Goal: Entertainment & Leisure: Browse casually

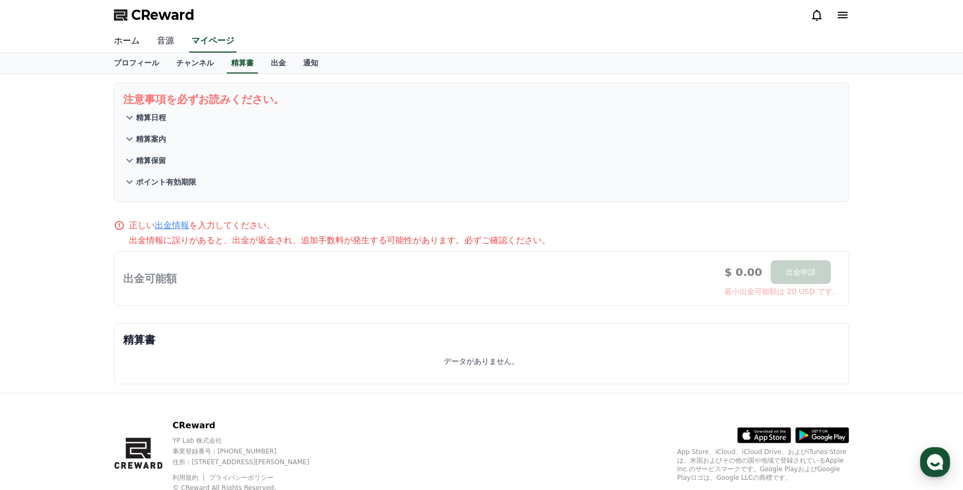
click at [157, 41] on link "音源" at bounding box center [165, 41] width 34 height 23
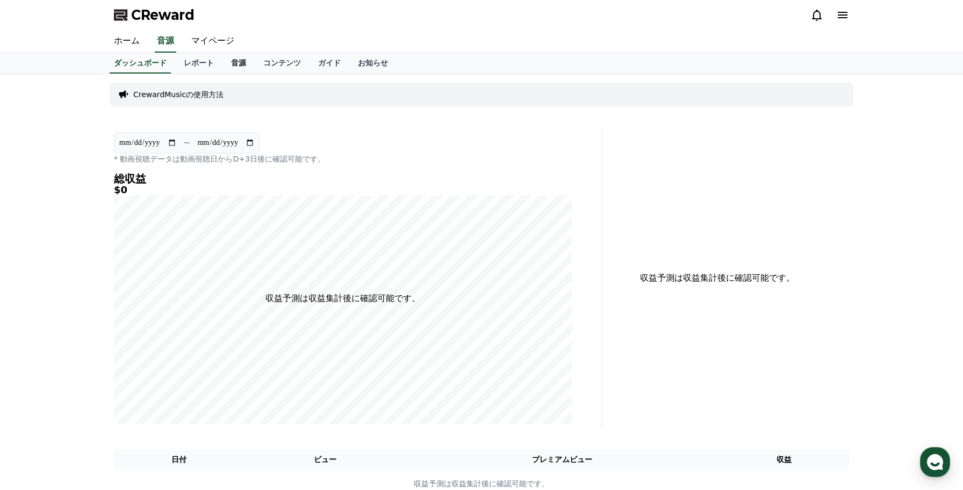
click at [231, 62] on link "音源" at bounding box center [238, 63] width 32 height 20
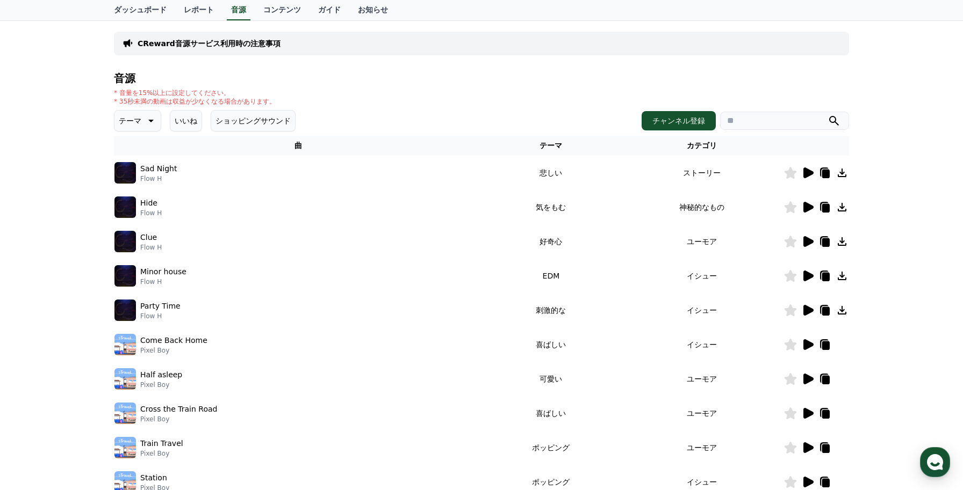
scroll to position [70, 0]
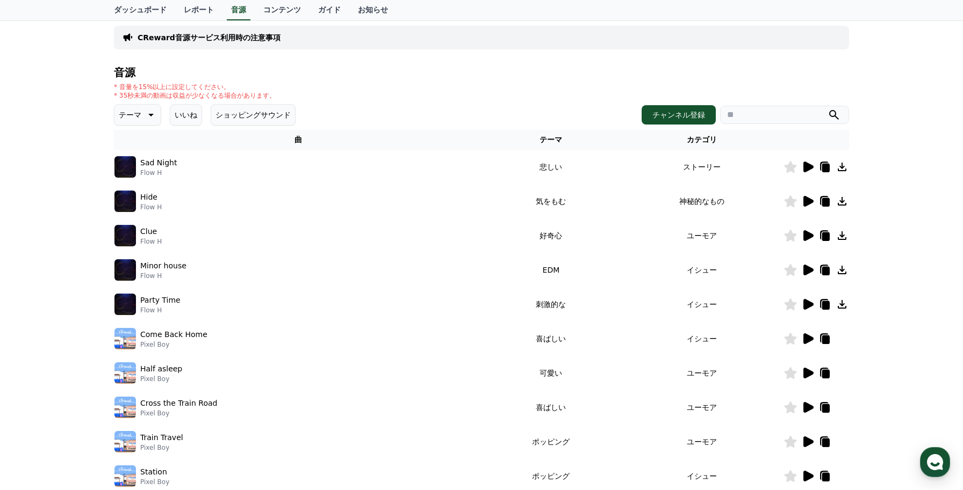
click at [808, 239] on icon at bounding box center [808, 235] width 10 height 11
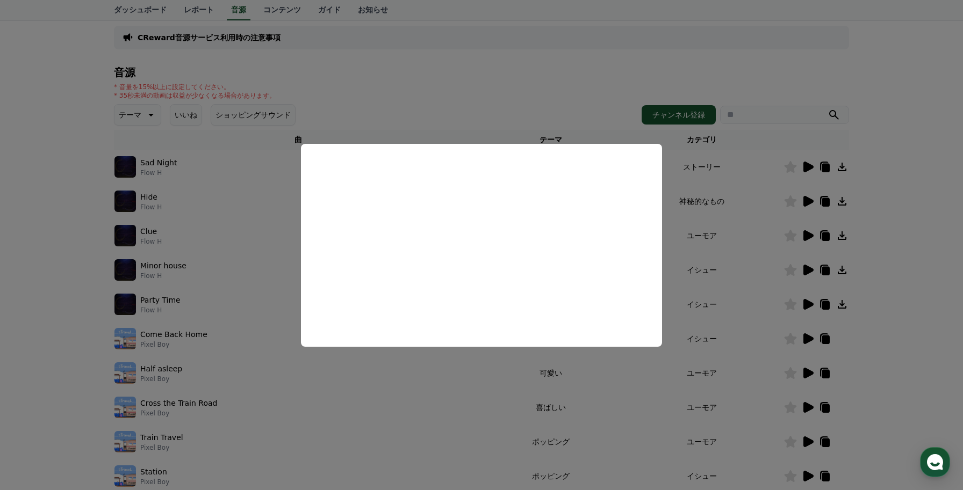
click at [26, 269] on button "close modal" at bounding box center [481, 245] width 963 height 490
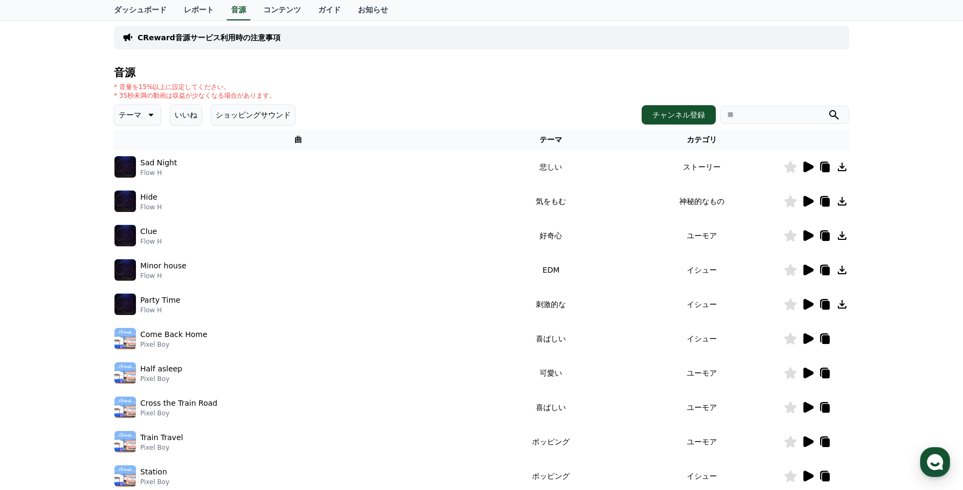
click at [811, 273] on icon at bounding box center [807, 270] width 13 height 13
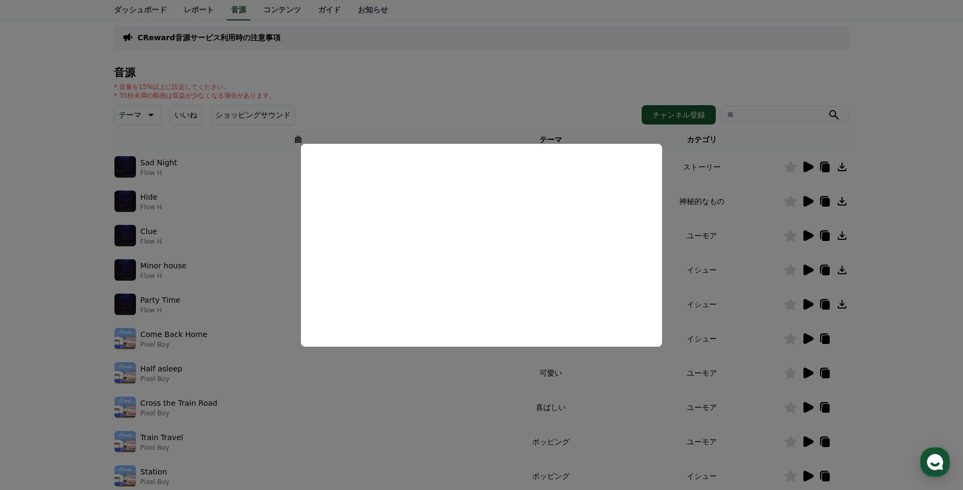
click at [26, 323] on button "close modal" at bounding box center [481, 245] width 963 height 490
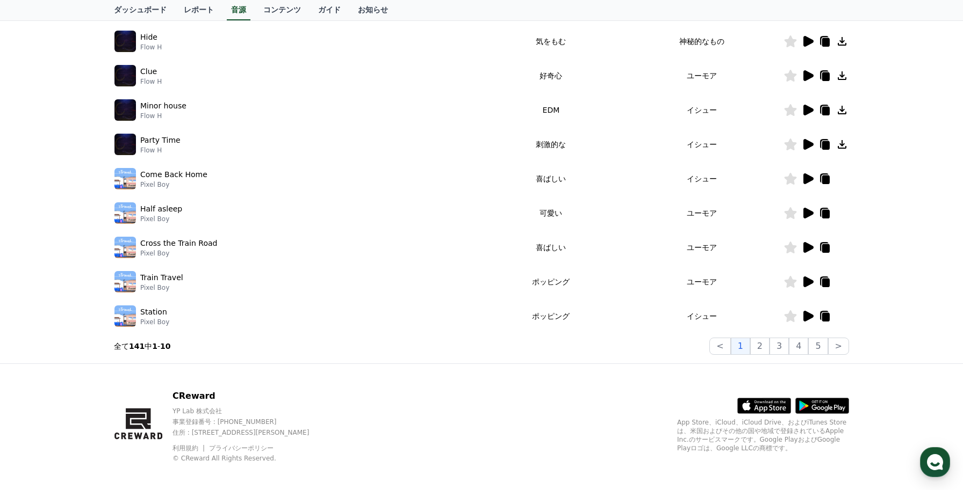
scroll to position [237, 0]
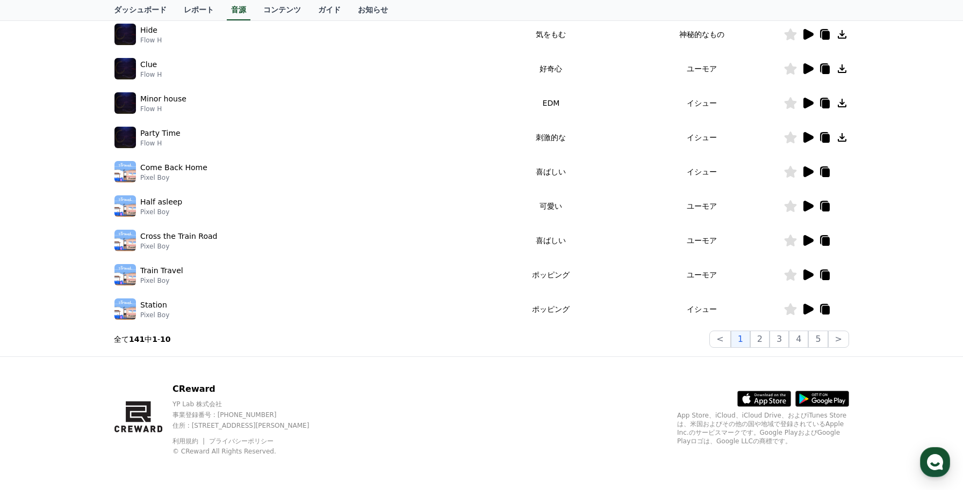
click at [805, 311] on icon at bounding box center [808, 309] width 10 height 11
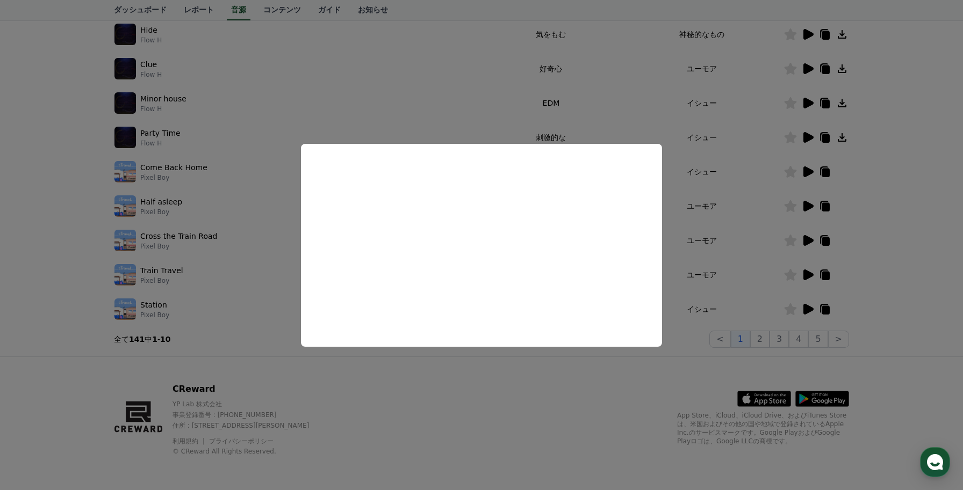
click at [82, 374] on button "close modal" at bounding box center [481, 245] width 963 height 490
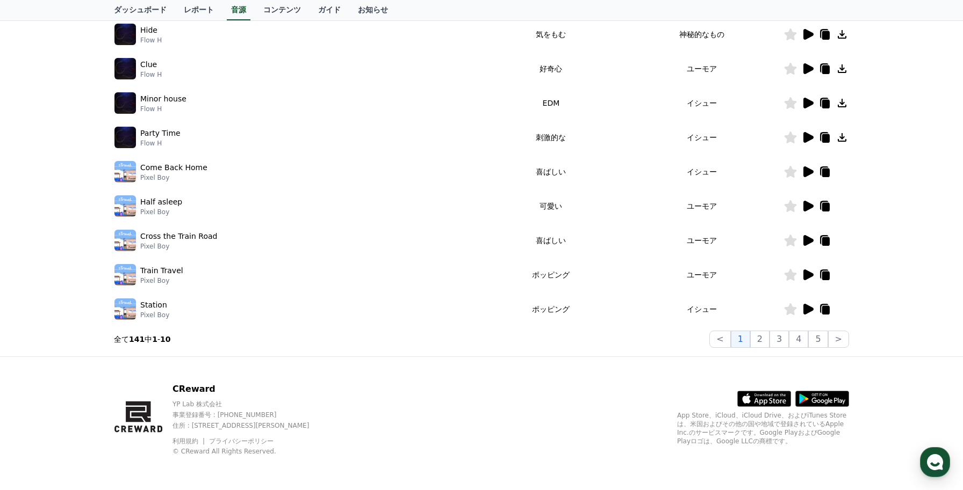
click at [802, 270] on icon at bounding box center [807, 275] width 13 height 13
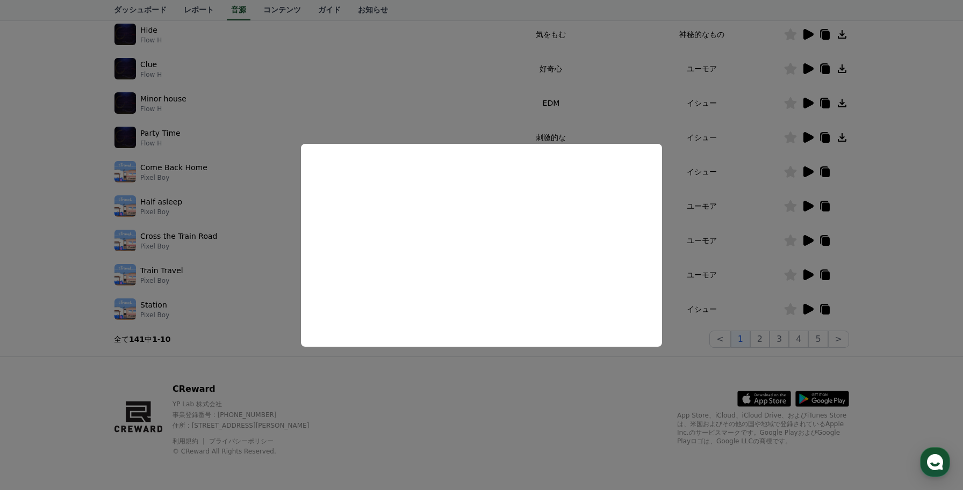
click at [46, 315] on button "close modal" at bounding box center [481, 245] width 963 height 490
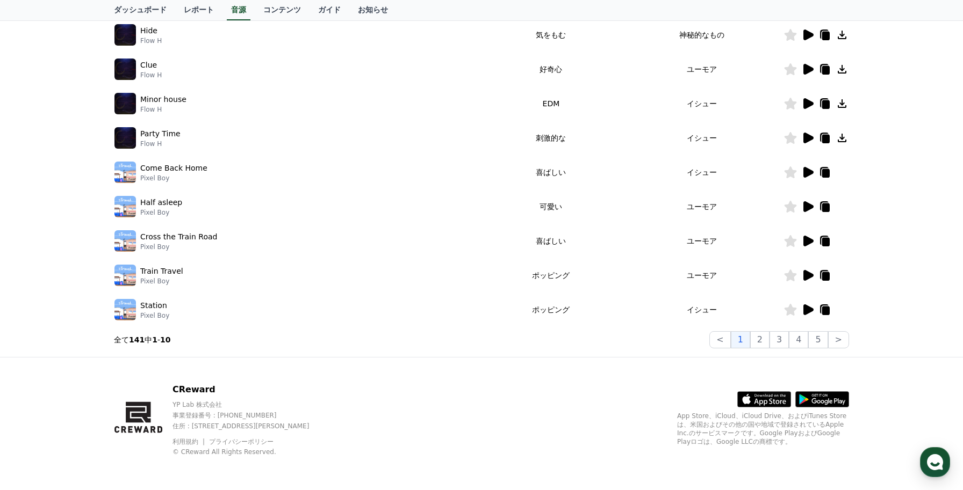
click at [806, 174] on icon at bounding box center [808, 172] width 10 height 11
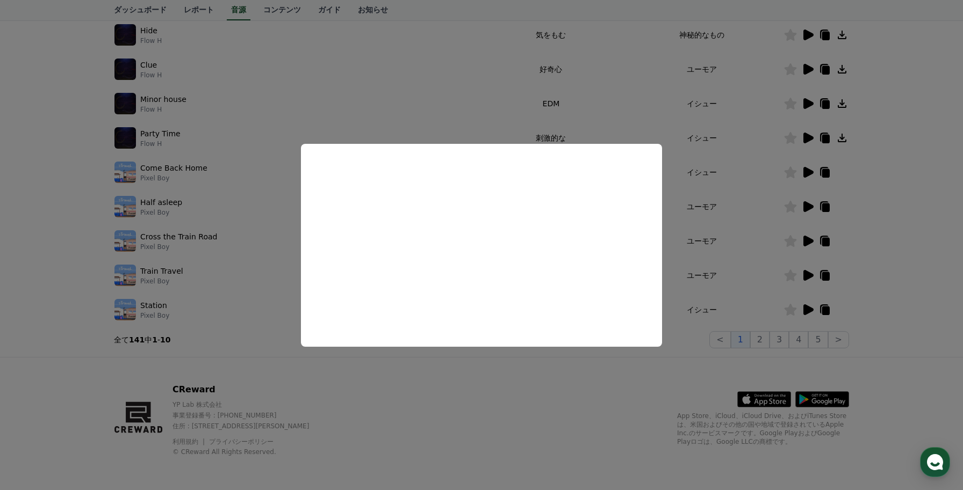
click at [42, 353] on button "close modal" at bounding box center [481, 245] width 963 height 490
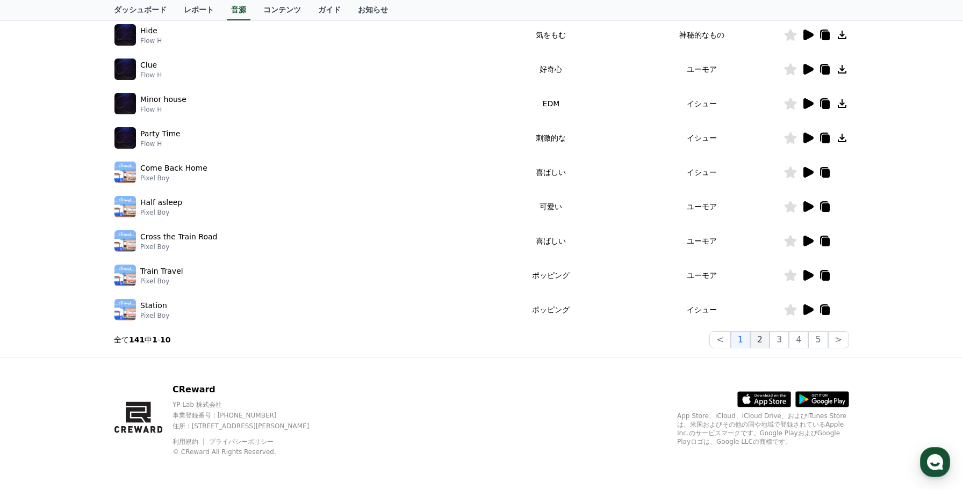
click at [758, 341] on button "2" at bounding box center [759, 339] width 19 height 17
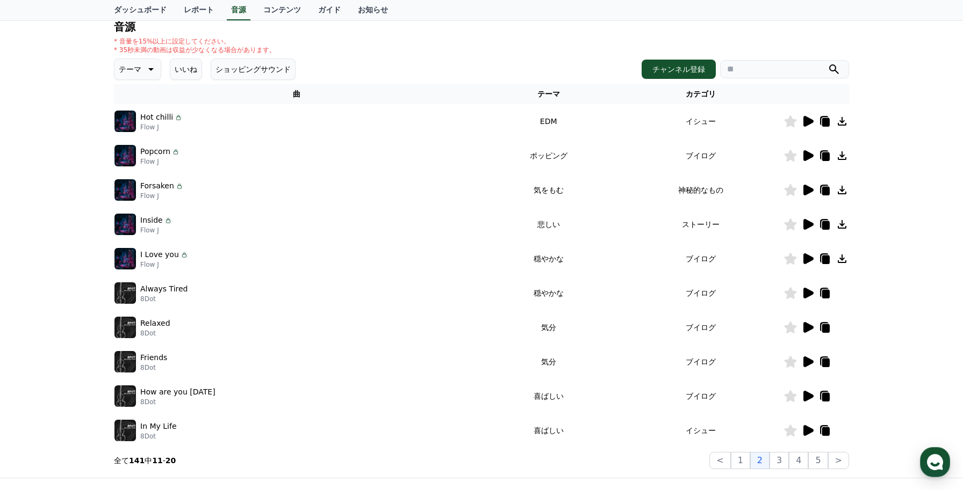
scroll to position [105, 0]
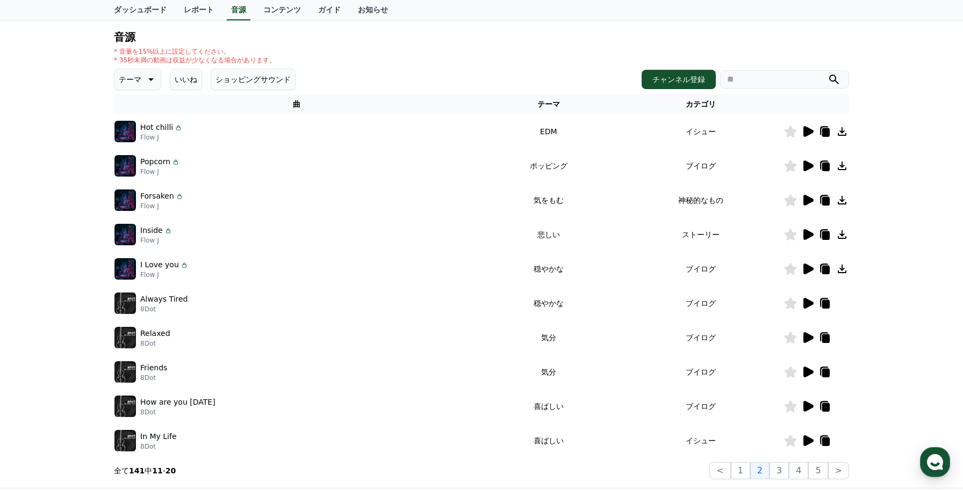
click at [805, 134] on icon at bounding box center [808, 131] width 10 height 11
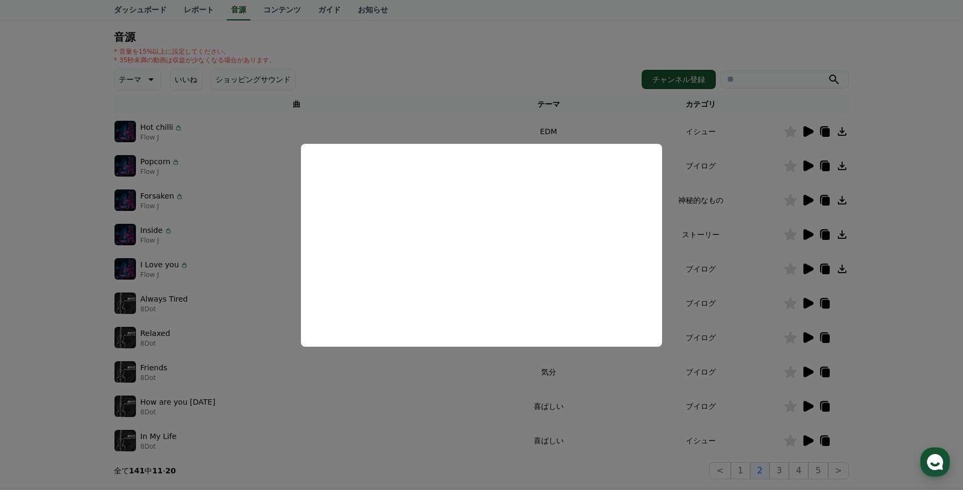
click at [813, 165] on button "close modal" at bounding box center [481, 245] width 963 height 490
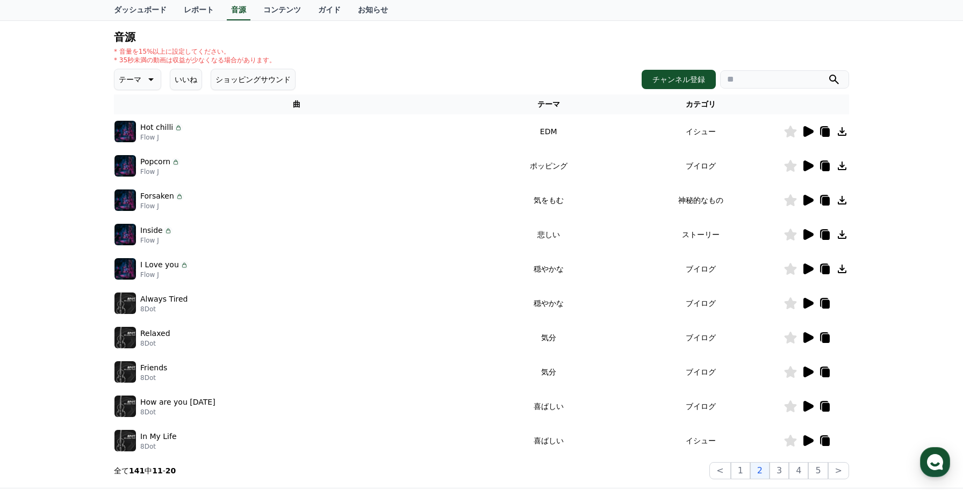
click at [810, 165] on icon at bounding box center [808, 166] width 10 height 11
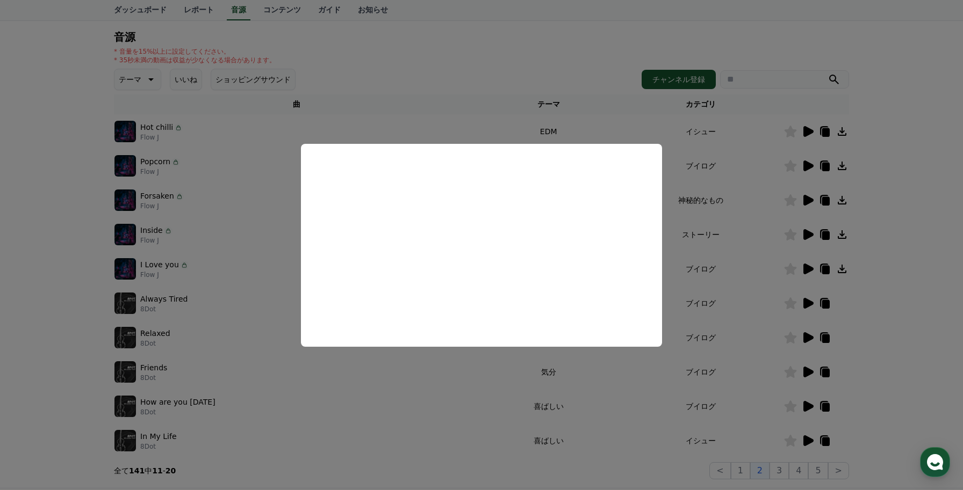
click at [729, 242] on button "close modal" at bounding box center [481, 245] width 963 height 490
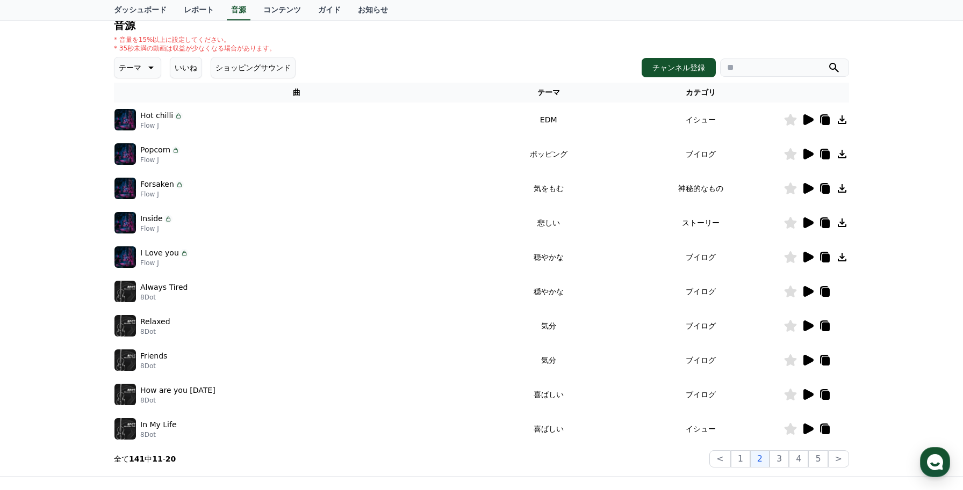
scroll to position [120, 0]
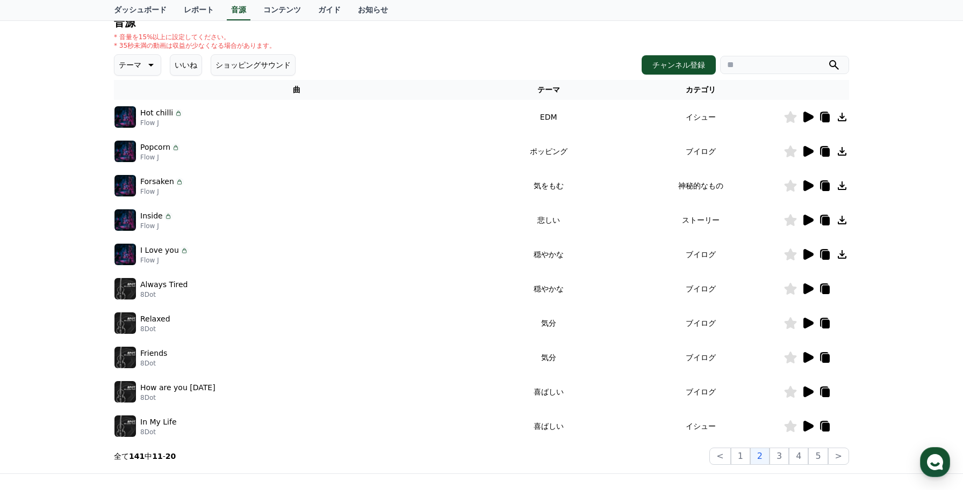
click at [806, 257] on icon at bounding box center [808, 254] width 10 height 11
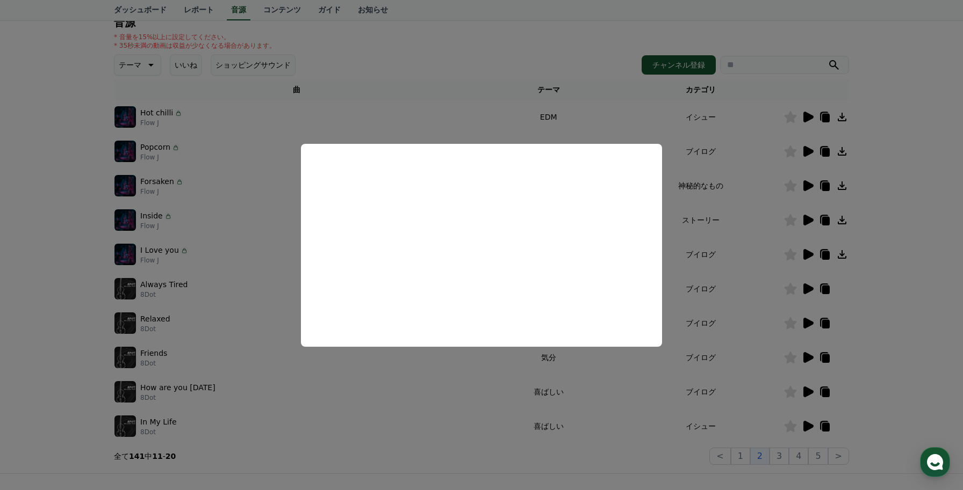
click at [747, 306] on button "close modal" at bounding box center [481, 245] width 963 height 490
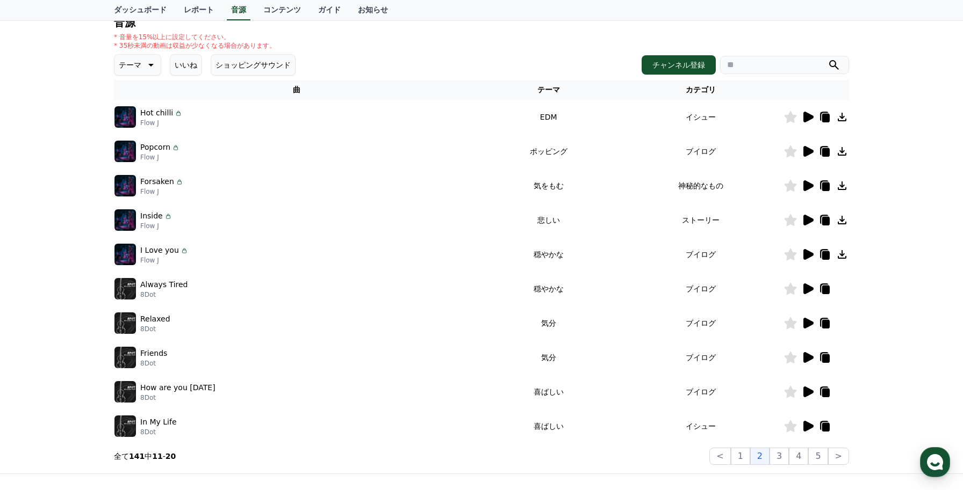
click at [804, 289] on icon at bounding box center [808, 289] width 10 height 11
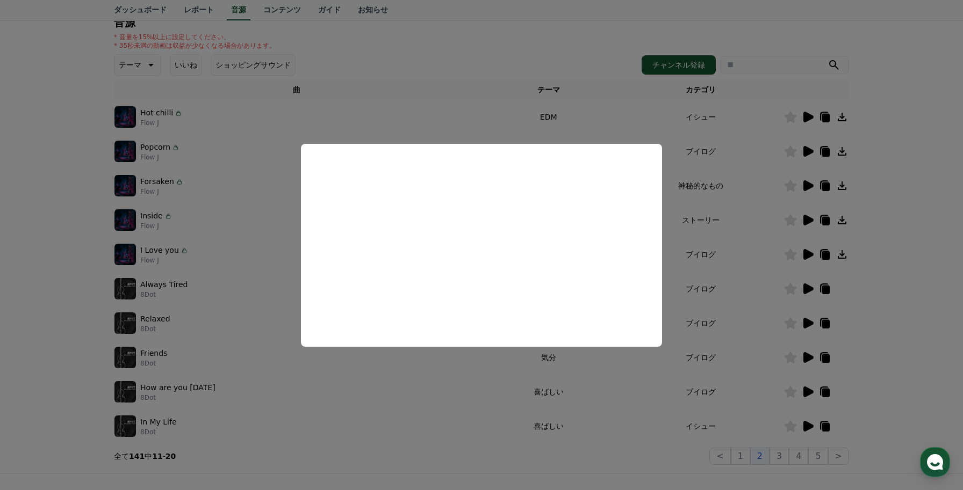
click at [707, 287] on button "close modal" at bounding box center [481, 245] width 963 height 490
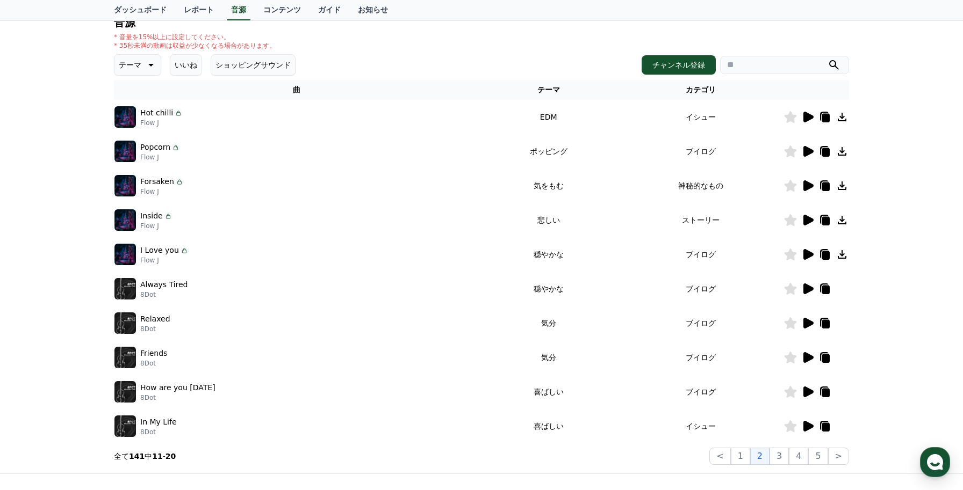
click at [805, 354] on icon at bounding box center [808, 357] width 10 height 11
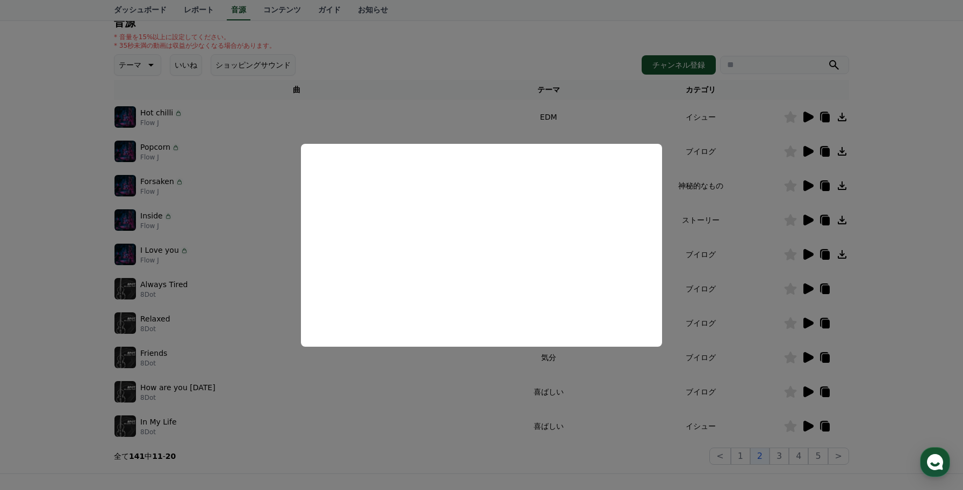
click at [674, 380] on button "close modal" at bounding box center [481, 245] width 963 height 490
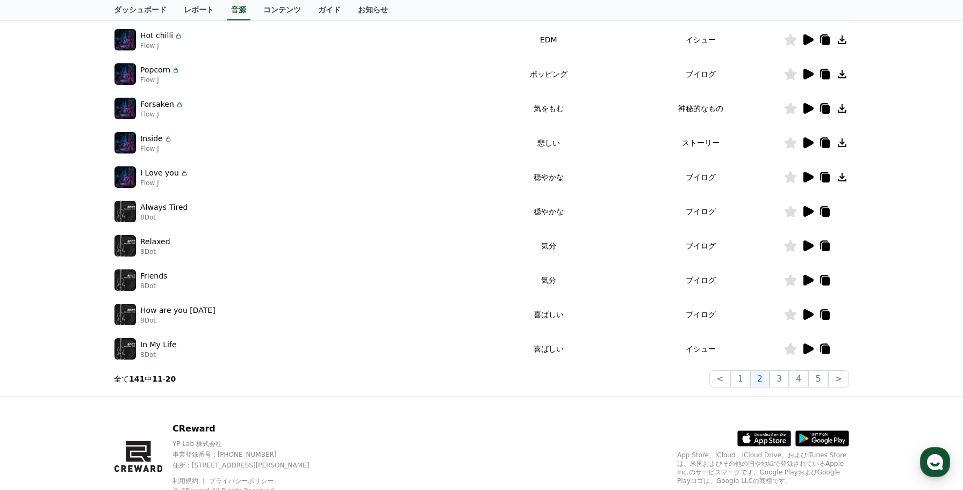
scroll to position [206, 0]
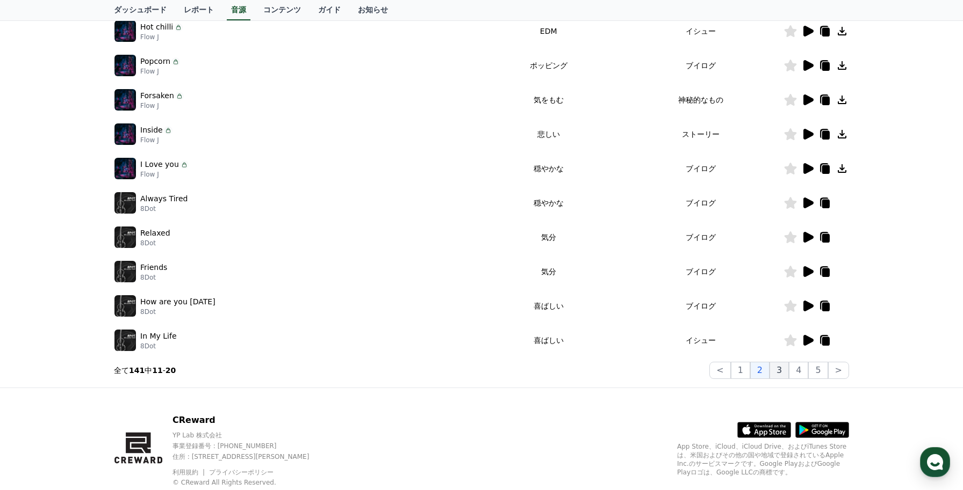
click at [776, 369] on button "3" at bounding box center [778, 370] width 19 height 17
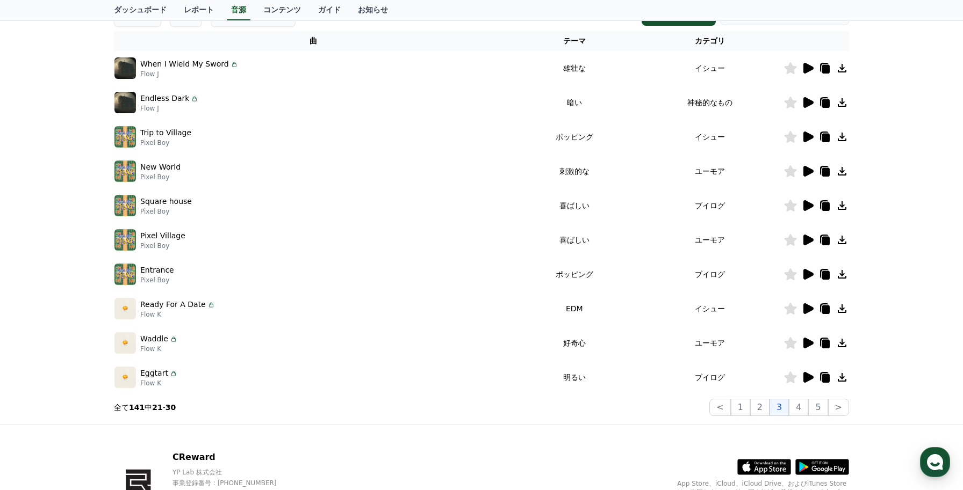
scroll to position [164, 0]
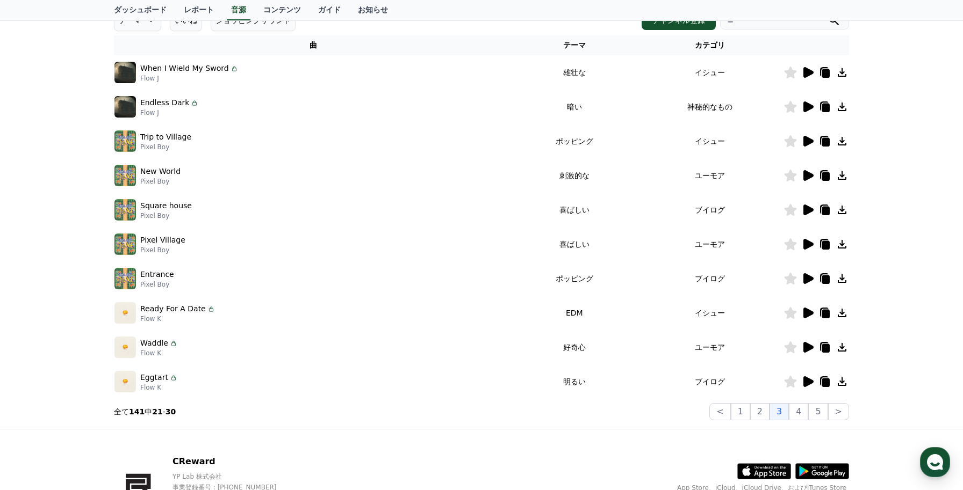
click at [811, 212] on icon at bounding box center [808, 210] width 10 height 11
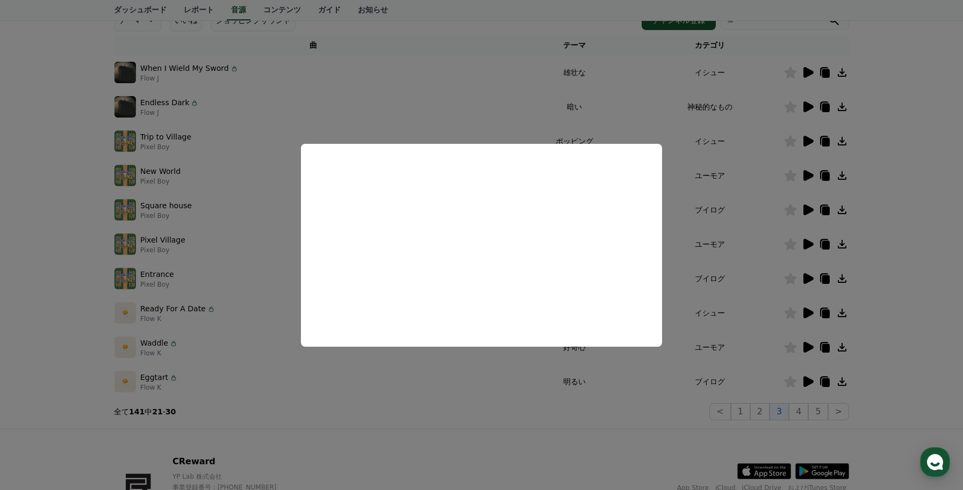
click at [565, 381] on button "close modal" at bounding box center [481, 245] width 963 height 490
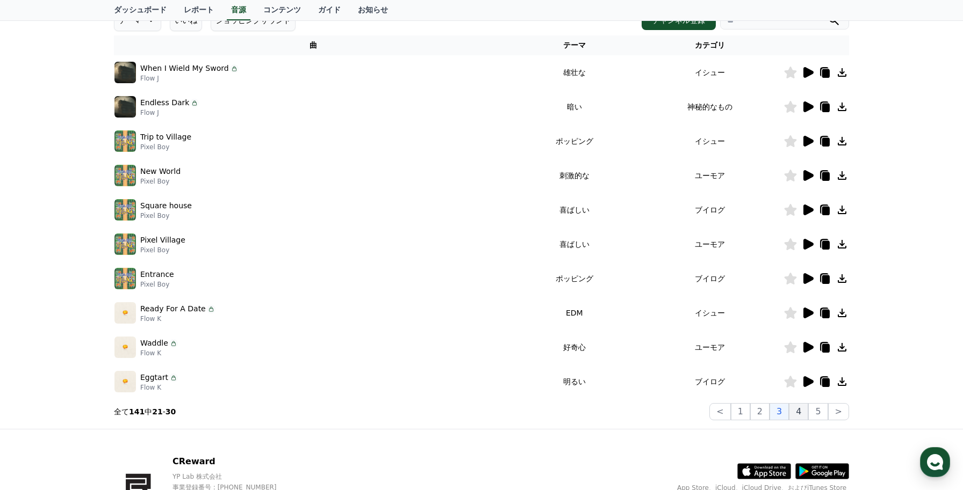
click at [797, 411] on button "4" at bounding box center [798, 411] width 19 height 17
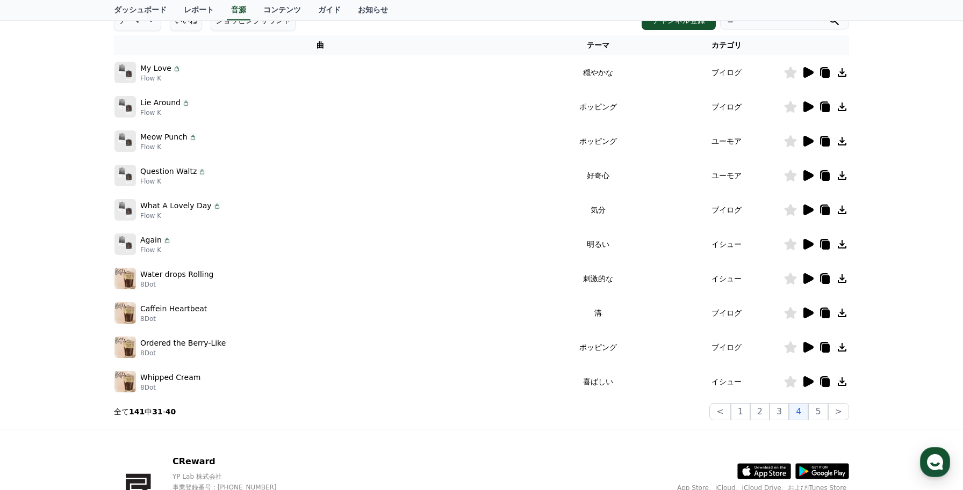
click at [804, 381] on icon at bounding box center [808, 382] width 10 height 11
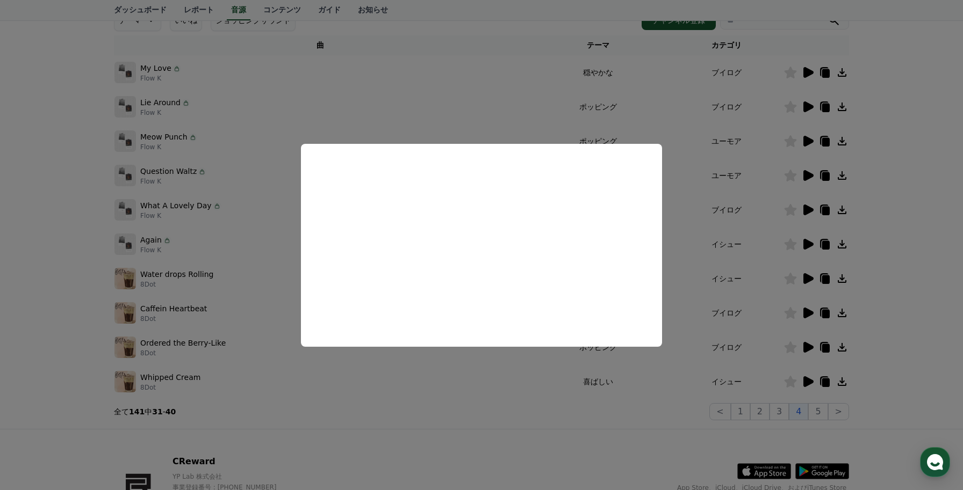
click at [709, 313] on button "close modal" at bounding box center [481, 245] width 963 height 490
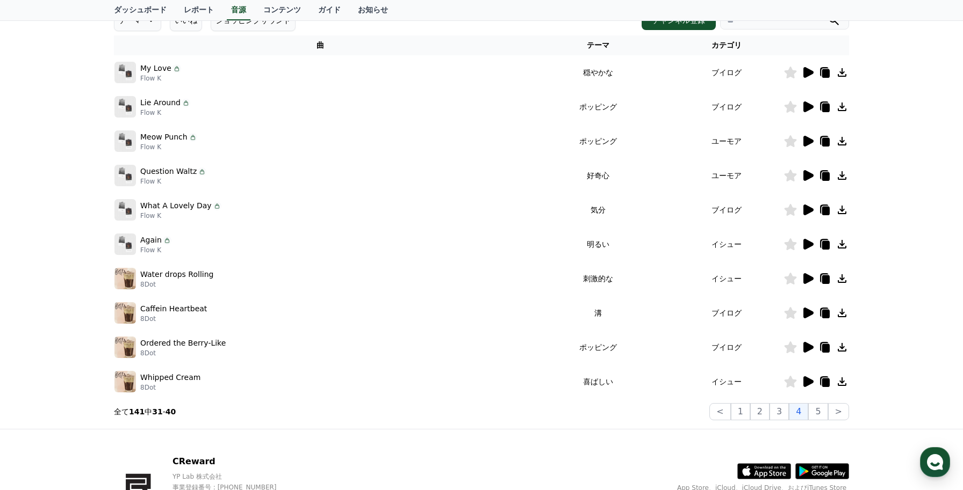
click at [805, 73] on icon at bounding box center [808, 72] width 10 height 11
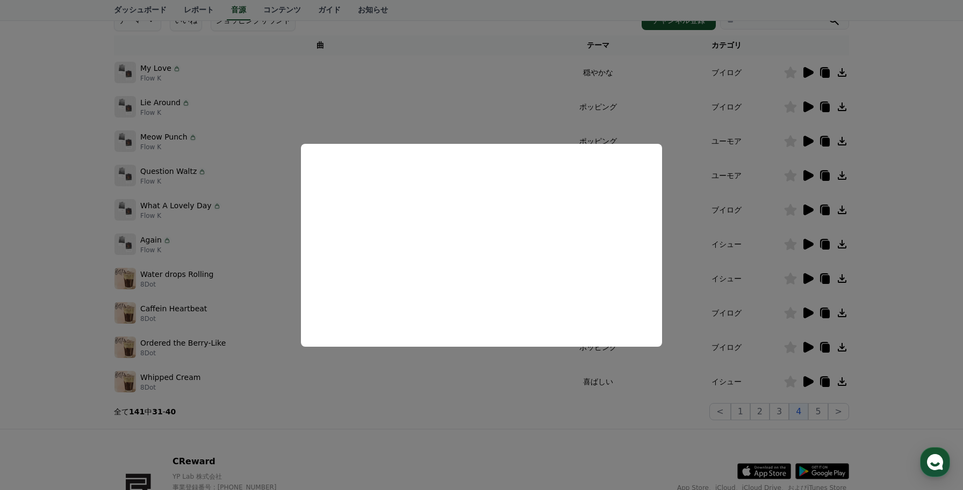
click at [702, 210] on button "close modal" at bounding box center [481, 245] width 963 height 490
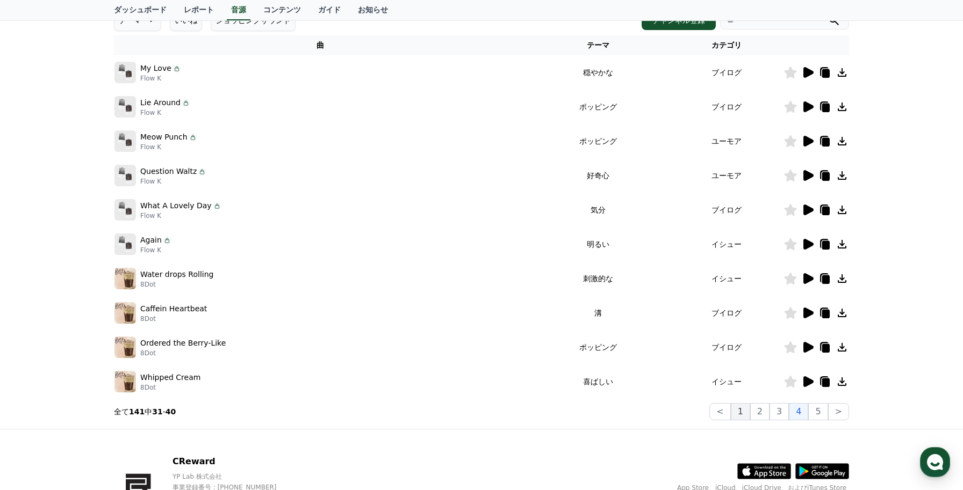
click at [747, 417] on button "1" at bounding box center [740, 411] width 19 height 17
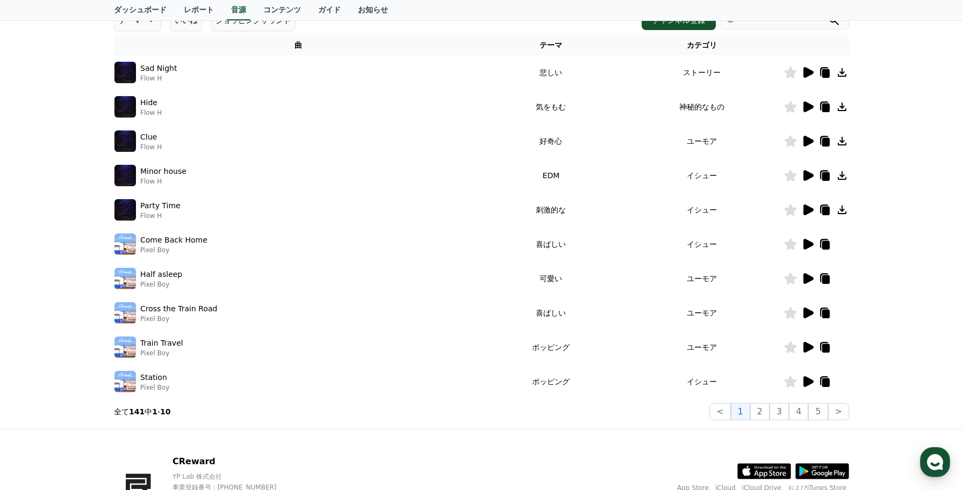
click at [809, 73] on icon at bounding box center [808, 72] width 10 height 11
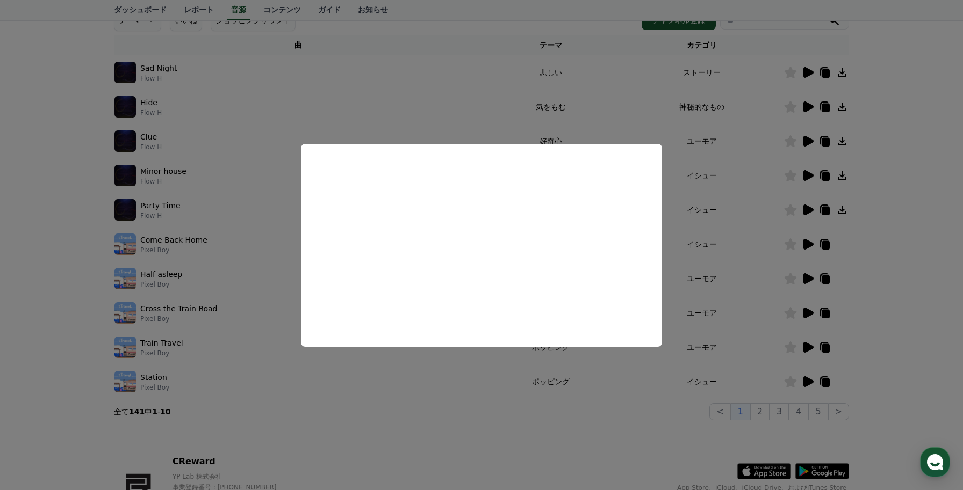
click at [694, 223] on button "close modal" at bounding box center [481, 245] width 963 height 490
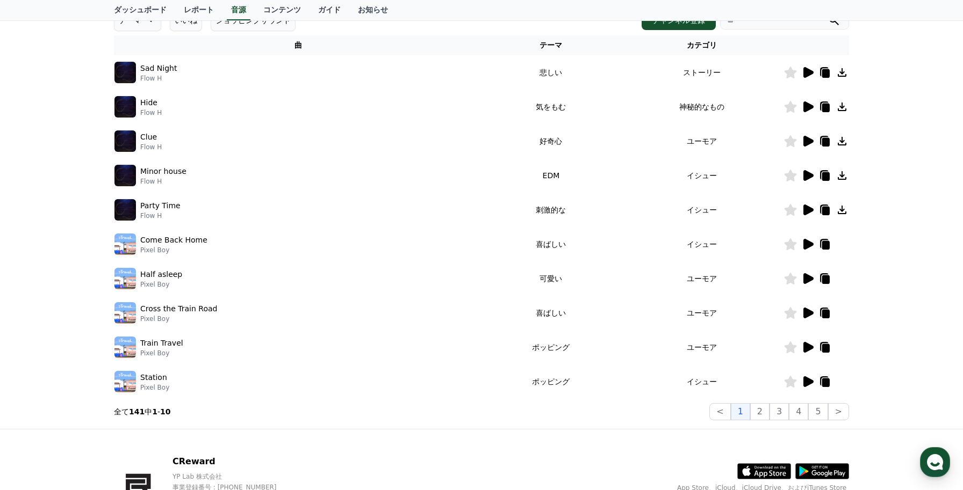
click at [810, 111] on icon at bounding box center [807, 106] width 13 height 13
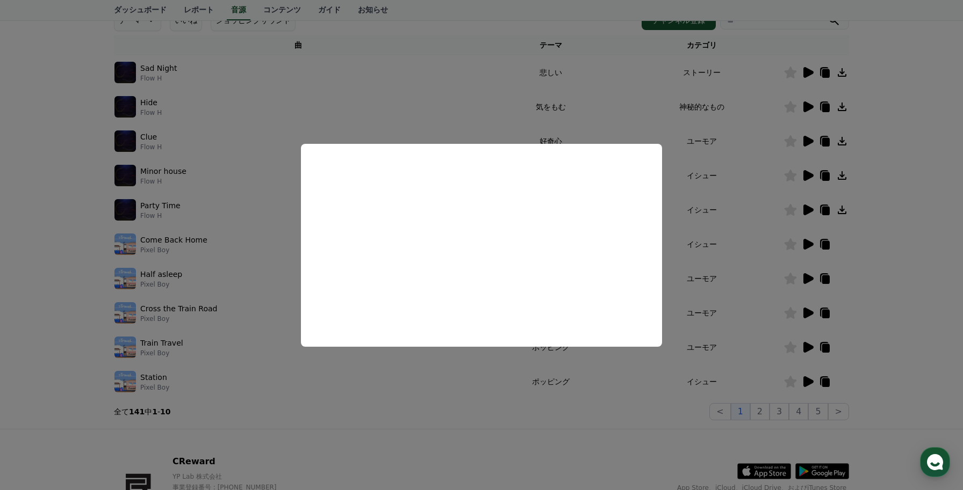
click at [721, 196] on button "close modal" at bounding box center [481, 245] width 963 height 490
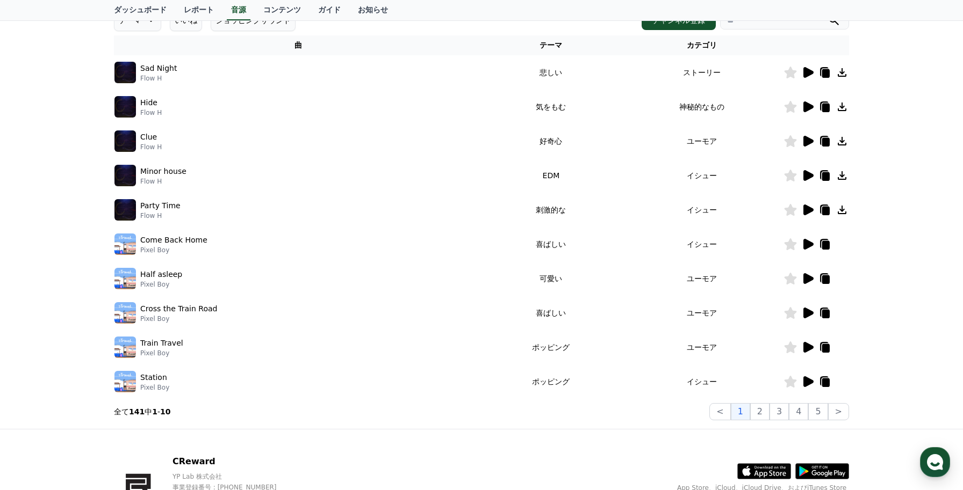
click at [807, 145] on icon at bounding box center [808, 141] width 10 height 11
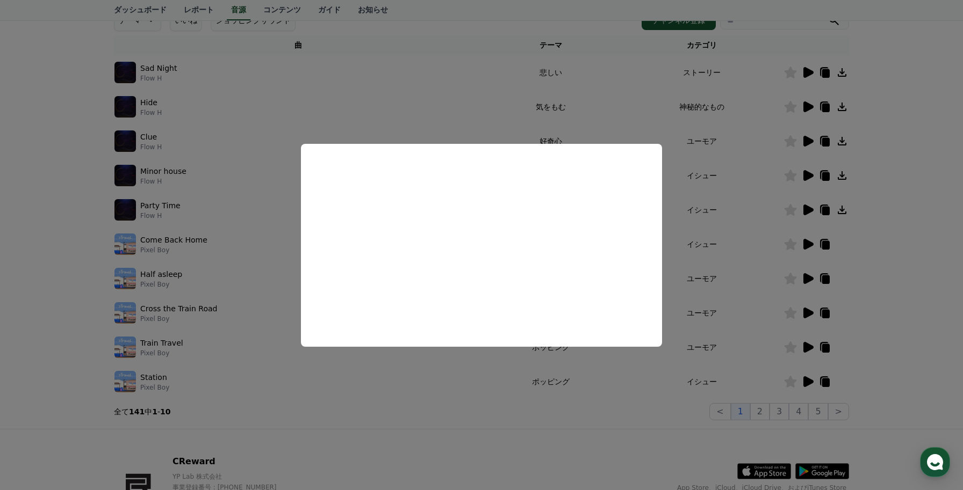
click at [858, 262] on button "close modal" at bounding box center [481, 245] width 963 height 490
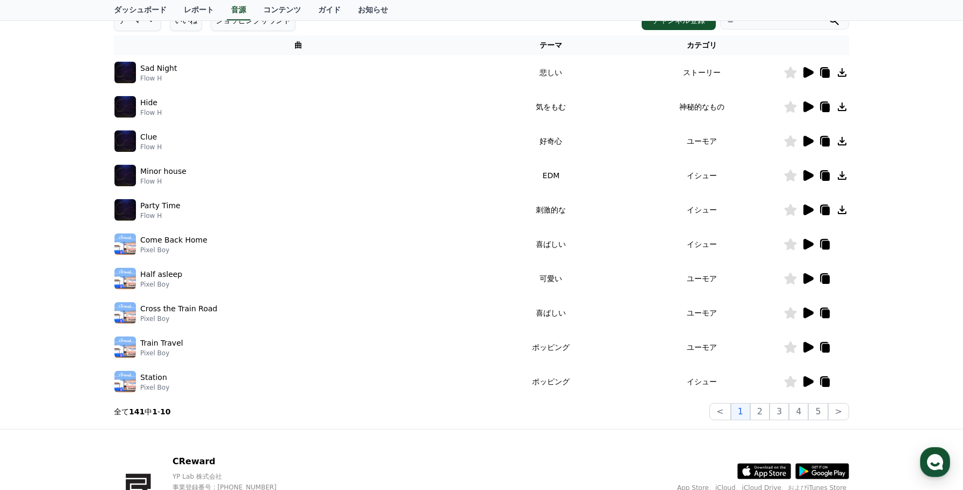
click at [808, 174] on icon at bounding box center [808, 175] width 10 height 11
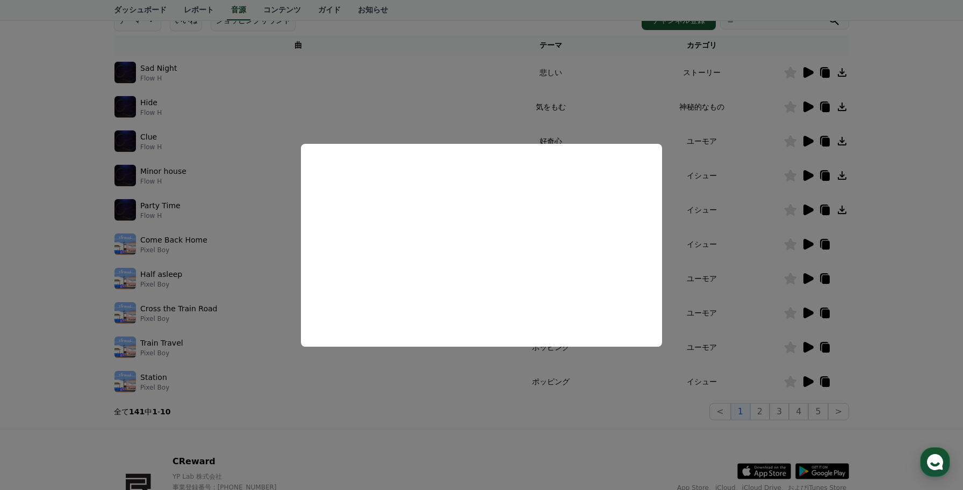
click at [903, 215] on button "close modal" at bounding box center [481, 245] width 963 height 490
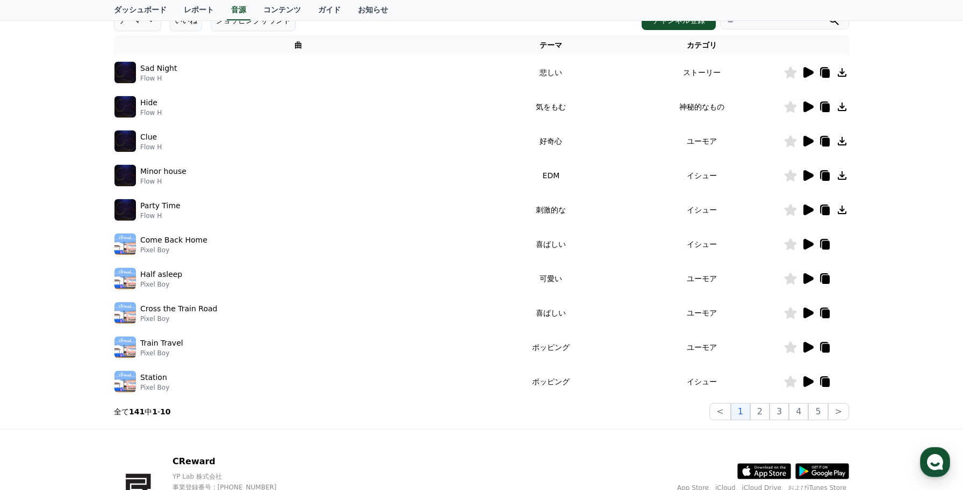
click at [807, 210] on icon at bounding box center [808, 210] width 10 height 11
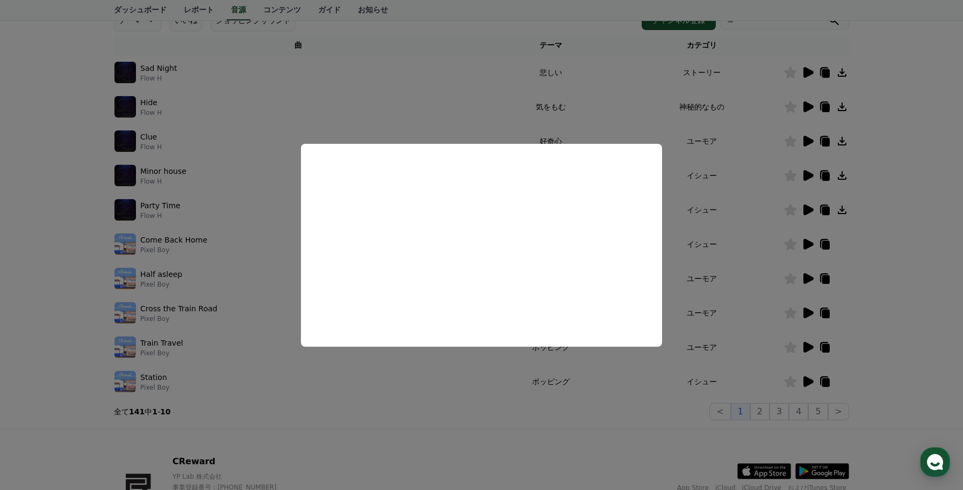
click at [923, 272] on button "close modal" at bounding box center [481, 245] width 963 height 490
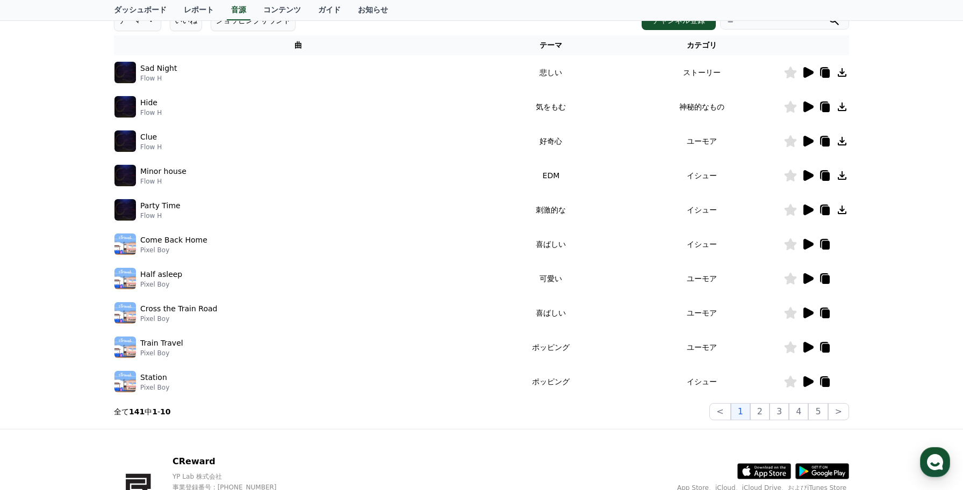
click at [796, 281] on icon at bounding box center [790, 279] width 13 height 12
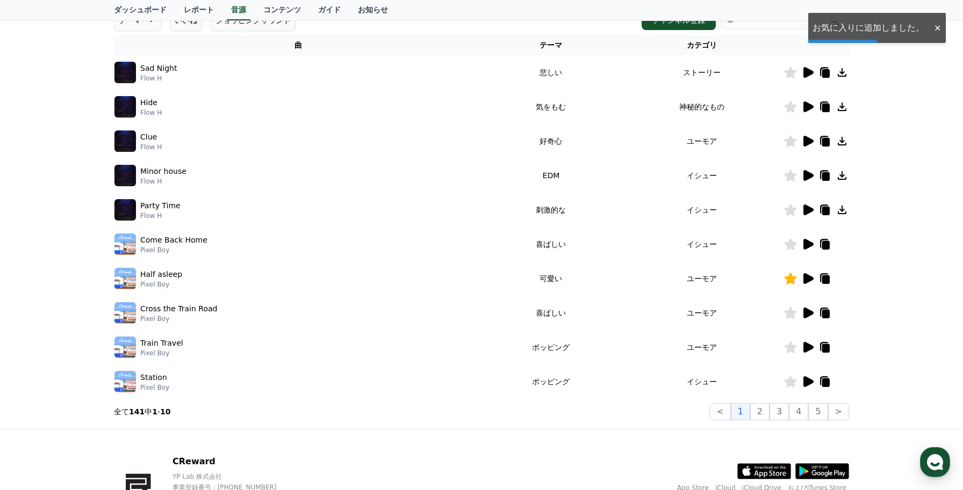
click at [791, 281] on icon at bounding box center [790, 279] width 12 height 12
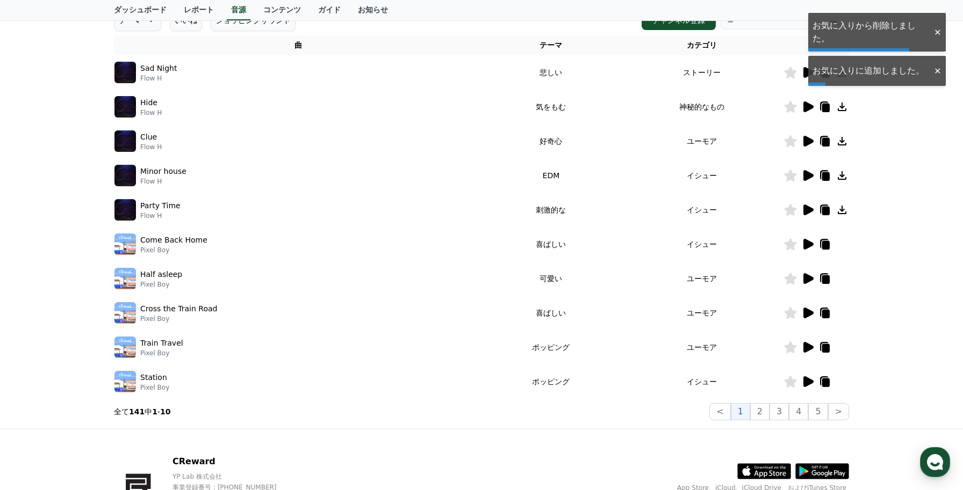
click at [802, 278] on icon at bounding box center [807, 278] width 13 height 13
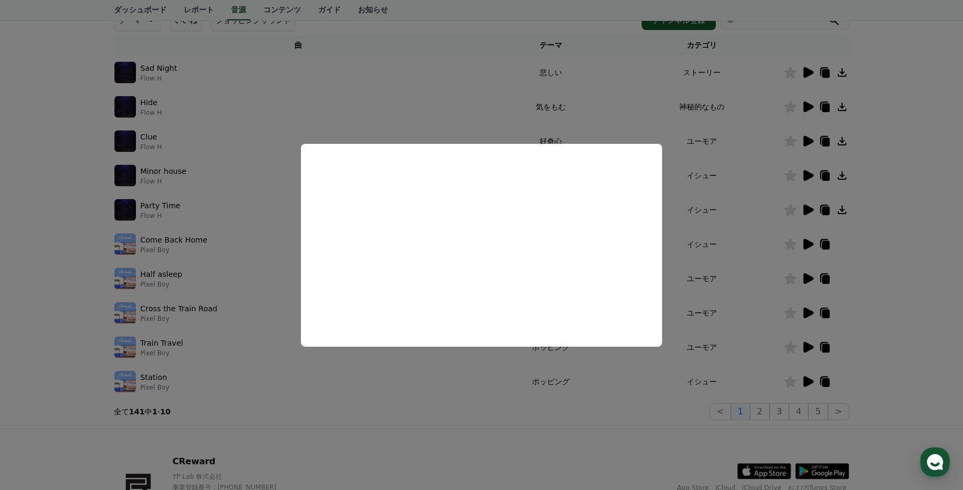
click at [741, 294] on button "close modal" at bounding box center [481, 245] width 963 height 490
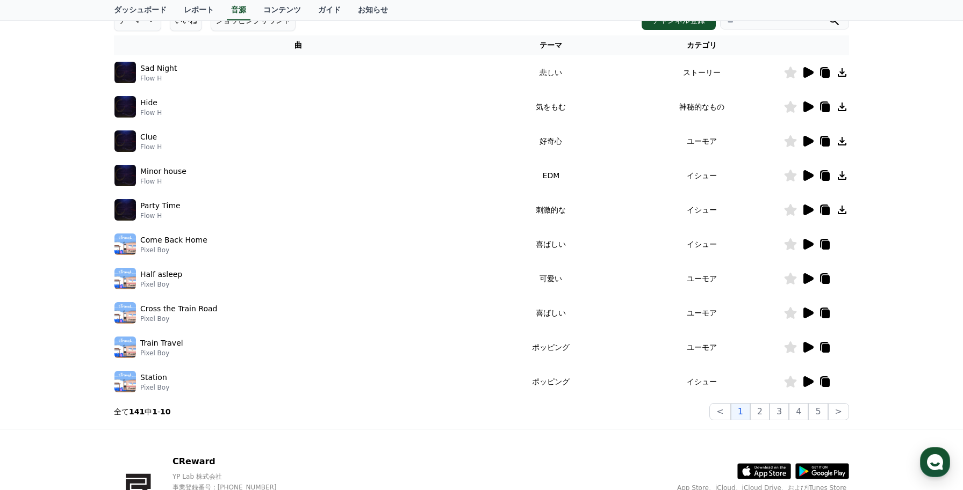
click at [785, 279] on icon at bounding box center [790, 279] width 13 height 12
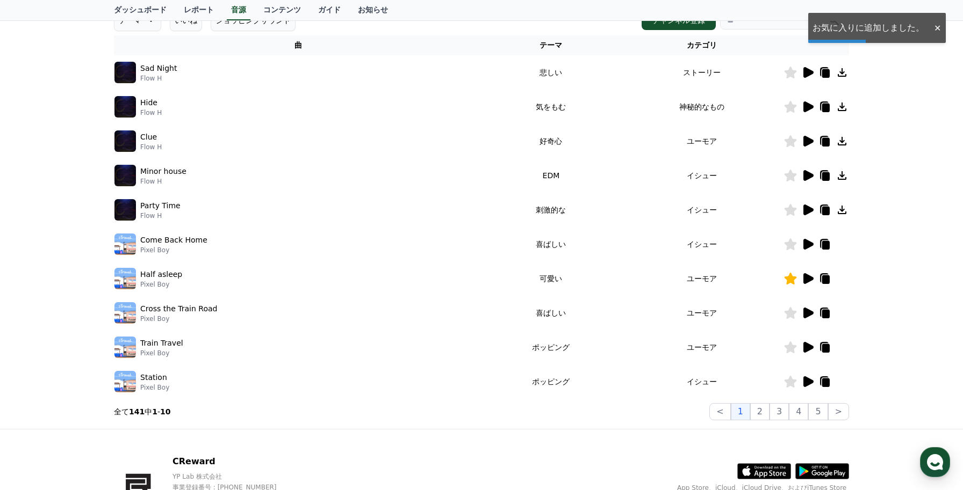
click at [806, 283] on icon at bounding box center [808, 278] width 10 height 11
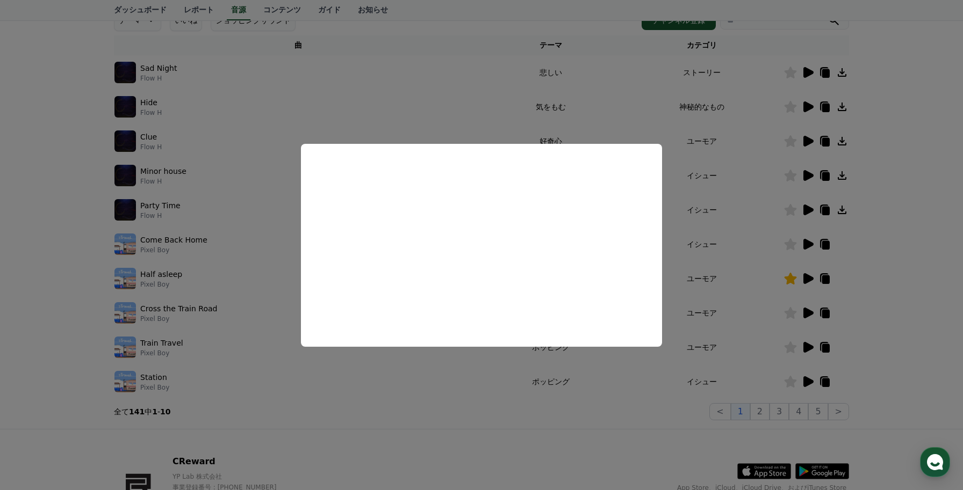
click at [709, 277] on button "close modal" at bounding box center [481, 245] width 963 height 490
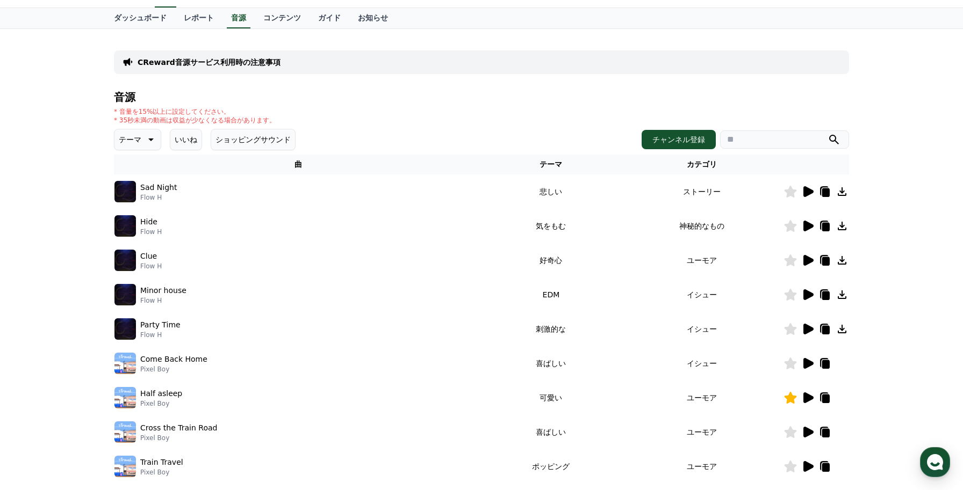
scroll to position [23, 0]
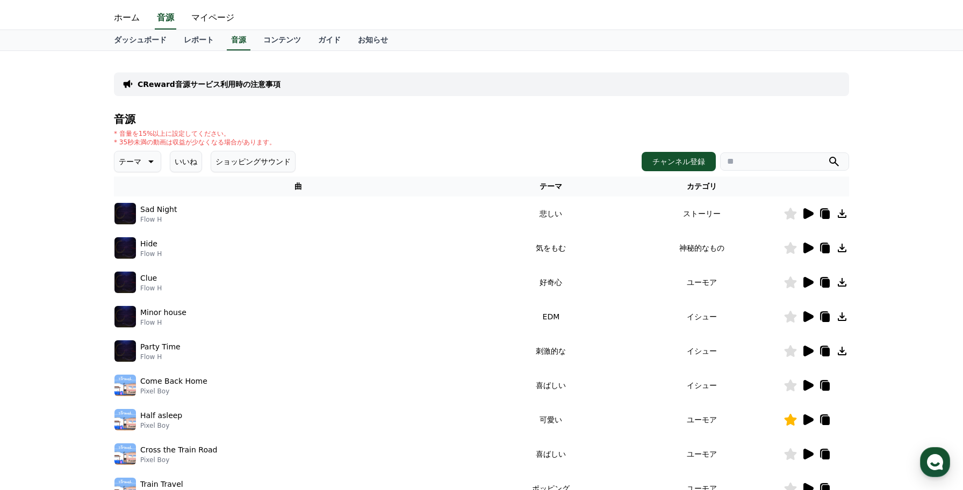
click at [145, 165] on icon at bounding box center [149, 161] width 13 height 13
click at [191, 162] on button "いいね" at bounding box center [186, 161] width 32 height 21
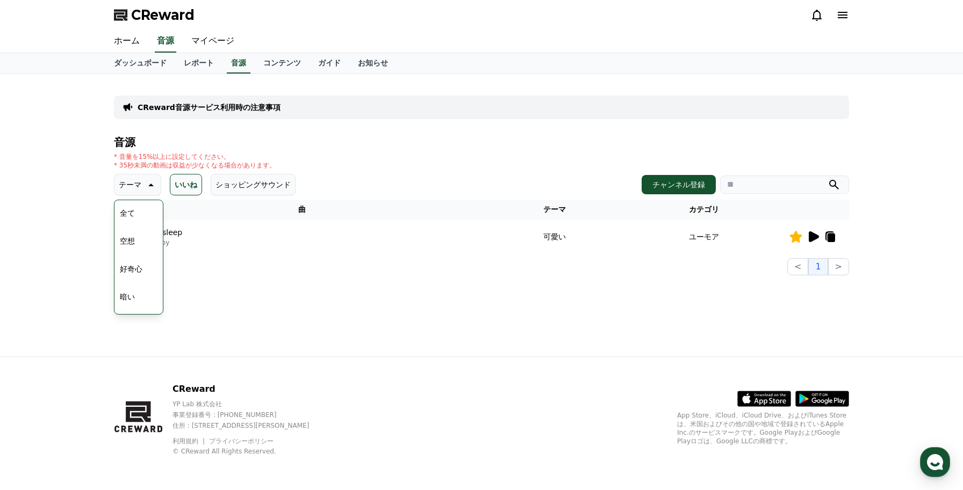
click at [145, 178] on button "テーマ" at bounding box center [137, 184] width 47 height 21
click at [147, 176] on button "テーマ" at bounding box center [137, 184] width 47 height 21
click at [144, 271] on button "好奇心" at bounding box center [130, 269] width 31 height 24
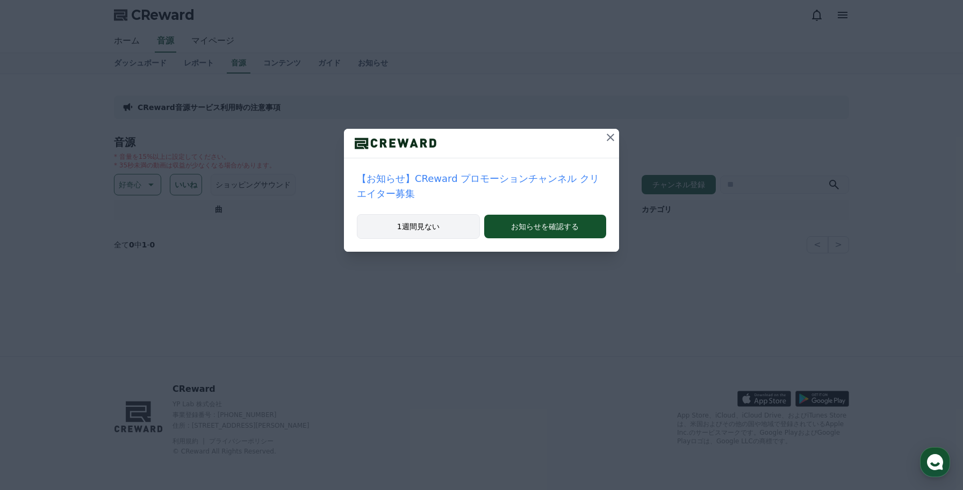
click at [430, 228] on button "1週間見ない" at bounding box center [418, 226] width 123 height 25
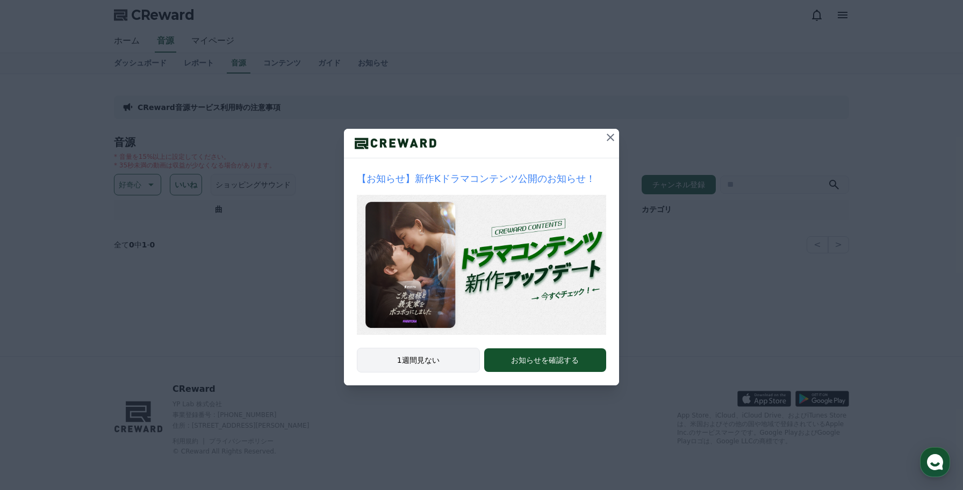
click at [440, 366] on button "1週間見ない" at bounding box center [418, 360] width 123 height 25
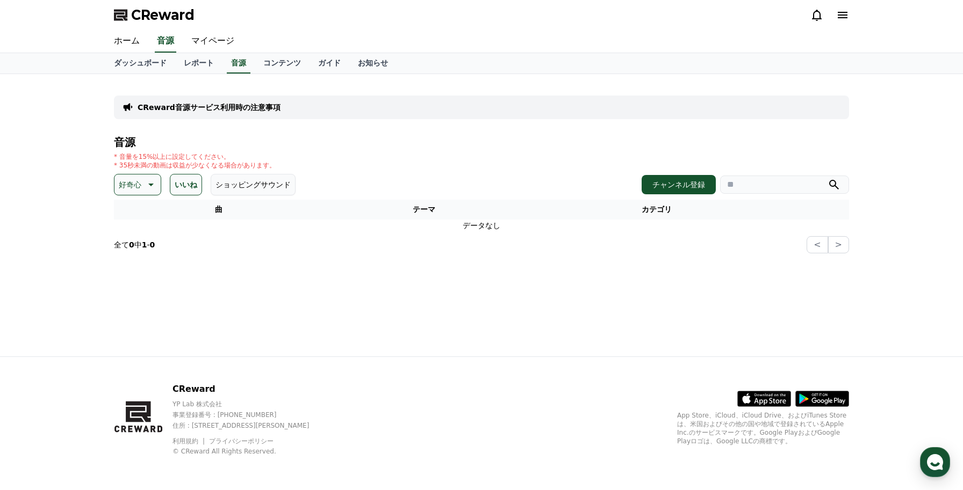
click at [145, 184] on icon at bounding box center [149, 184] width 13 height 13
click at [143, 213] on div "全て 空想 好奇心 暗い 明るい ポッピング 刺激的な 反転 雄壮な 劇的な 喜ばしい 気分 EDM 溝 悲しい 穏やかな 可愛い 感動的な 気をもむ 喜劇的な" at bounding box center [138, 478] width 46 height 554
click at [126, 213] on button "全て" at bounding box center [127, 213] width 24 height 24
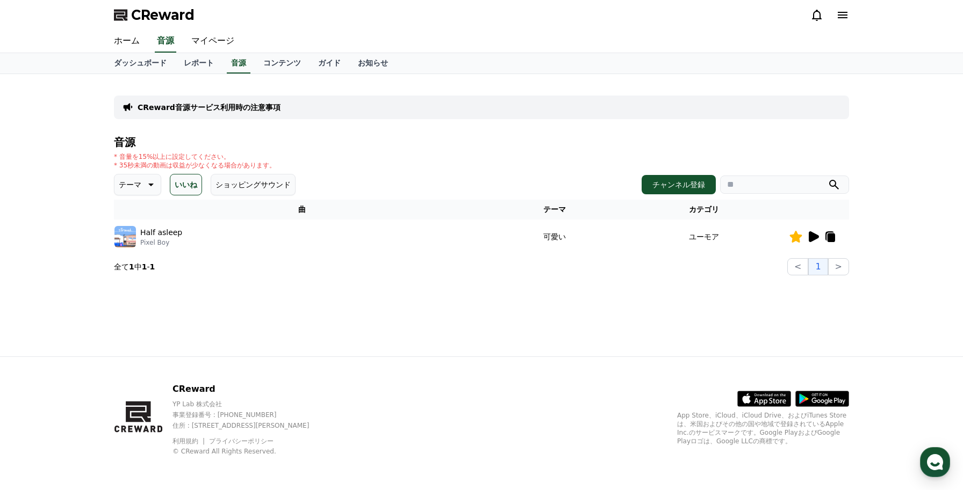
click at [147, 190] on icon at bounding box center [149, 184] width 13 height 13
click at [142, 216] on div "全て 空想 好奇心 暗い 明るい ポッピング 刺激的な 反転 [PERSON_NAME]な 劇的な 喜ばしい 気分 EDM 溝 悲しい 穏やかな 可愛い 感動…" at bounding box center [138, 478] width 46 height 554
click at [180, 181] on button "いいね" at bounding box center [186, 184] width 32 height 21
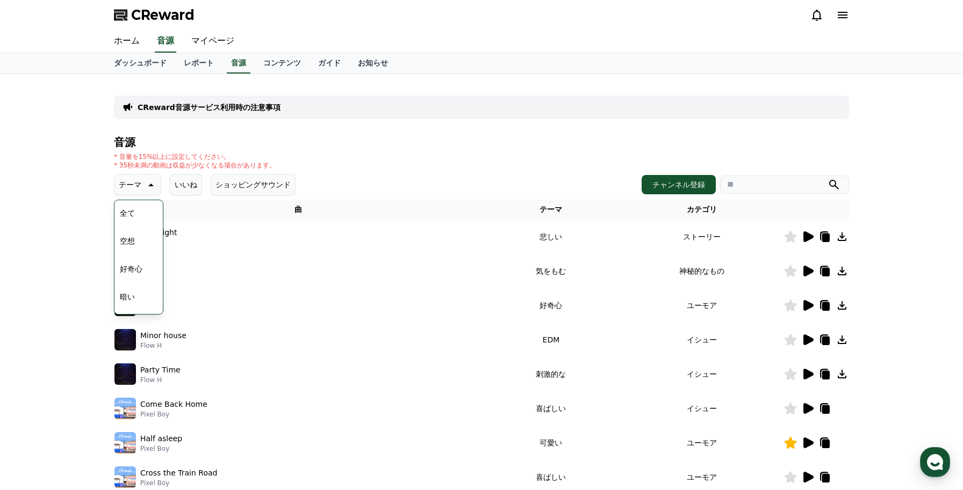
click at [136, 186] on p "テーマ" at bounding box center [130, 184] width 23 height 15
click at [142, 183] on button "テーマ" at bounding box center [137, 184] width 47 height 21
click at [134, 244] on button "空想" at bounding box center [127, 241] width 24 height 24
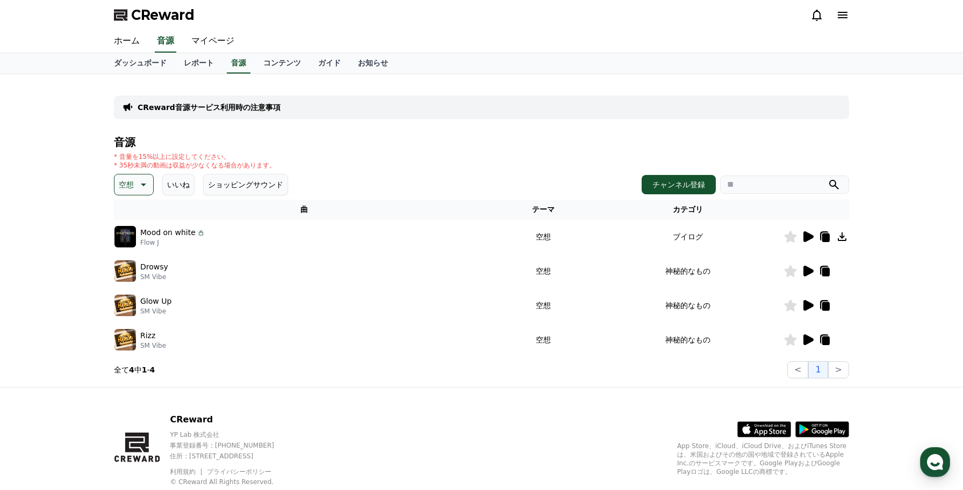
click at [808, 238] on icon at bounding box center [808, 237] width 10 height 11
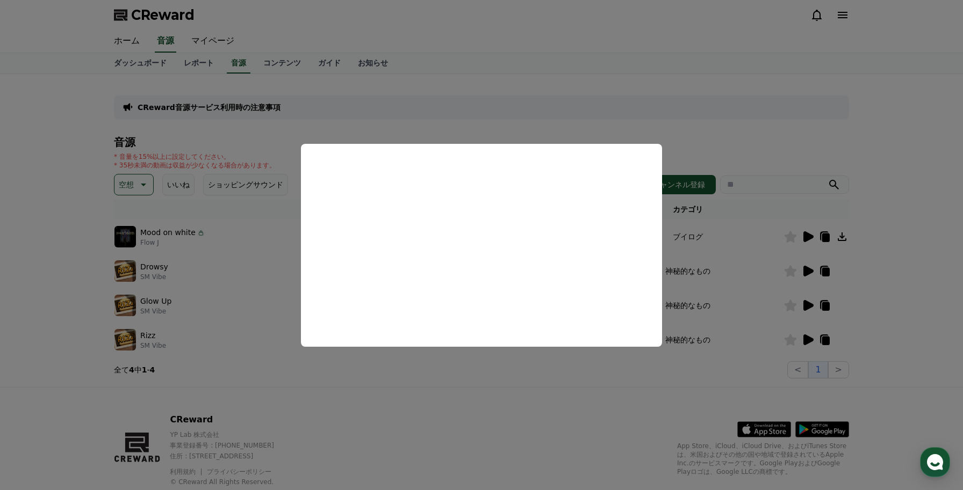
click at [46, 232] on button "close modal" at bounding box center [481, 245] width 963 height 490
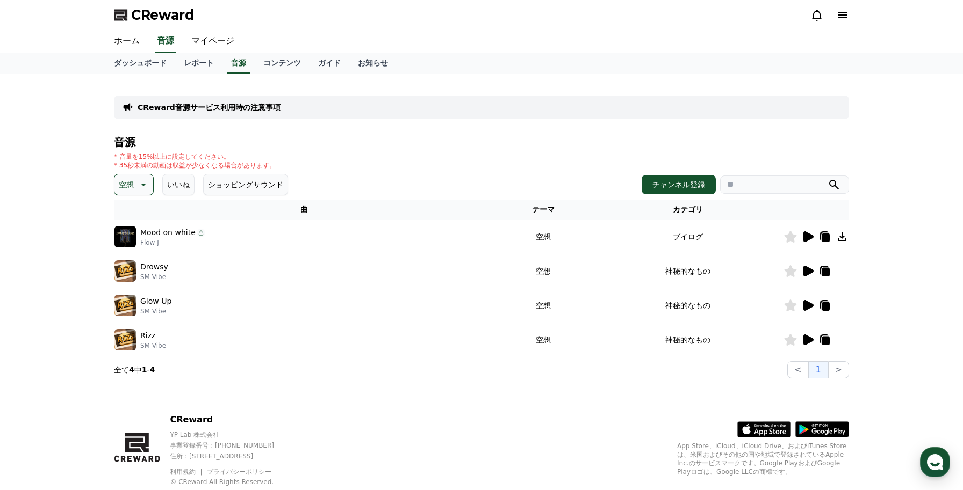
click at [804, 271] on icon at bounding box center [808, 271] width 10 height 11
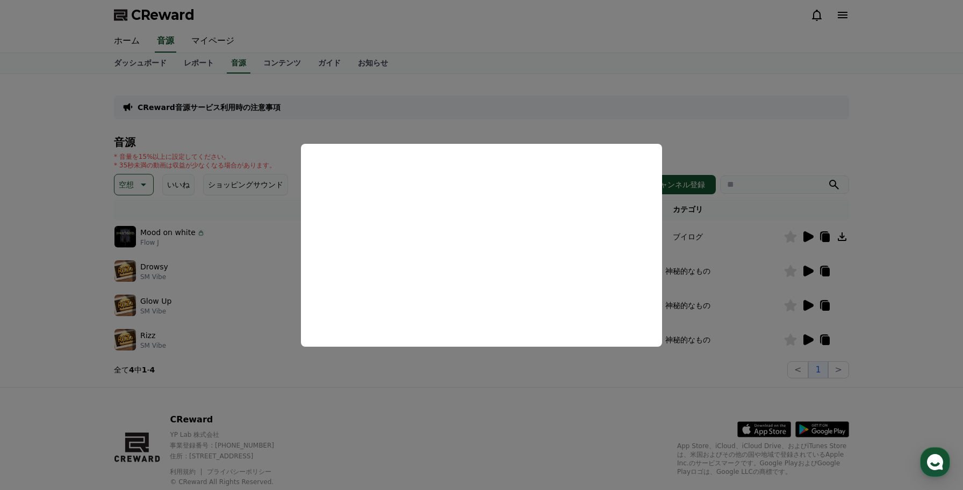
click at [70, 286] on button "close modal" at bounding box center [481, 245] width 963 height 490
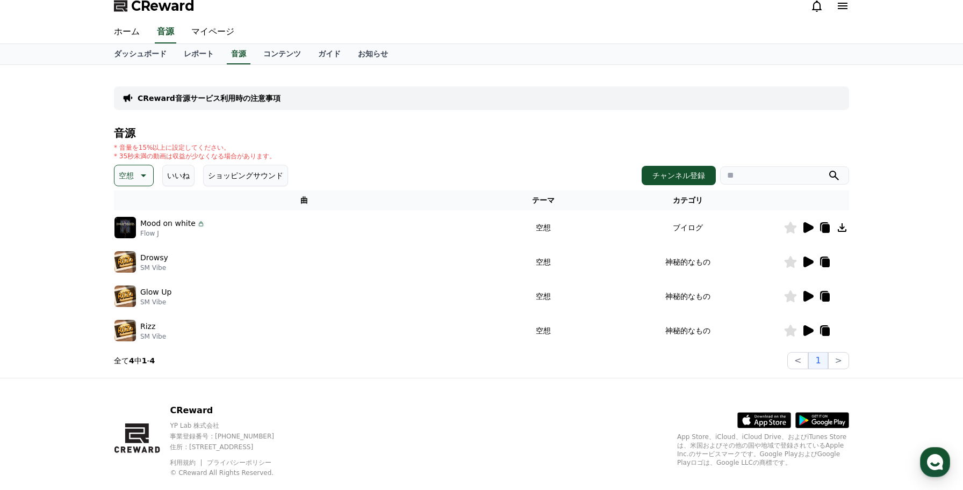
click at [138, 182] on button "空想" at bounding box center [134, 175] width 40 height 21
click at [138, 204] on button "明るい" at bounding box center [130, 203] width 31 height 24
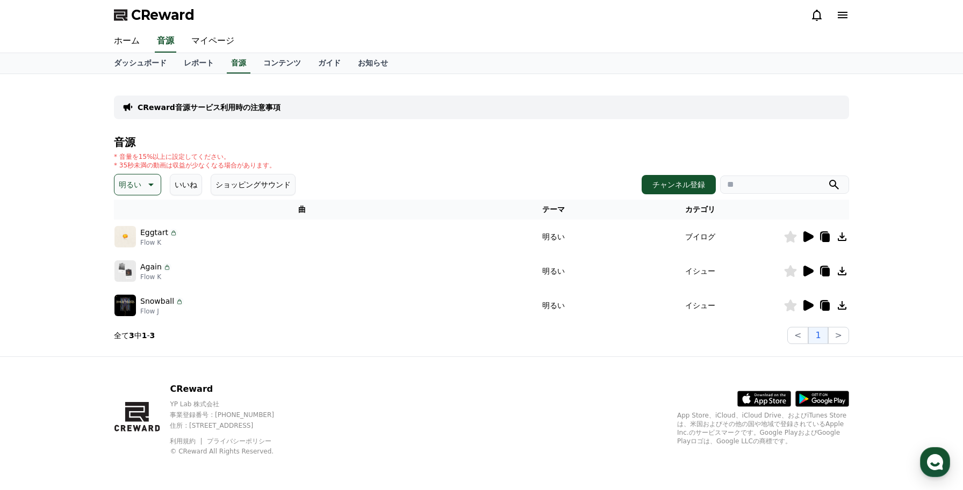
click at [140, 179] on p "明るい" at bounding box center [130, 184] width 23 height 15
click at [135, 229] on button "気分" at bounding box center [127, 225] width 24 height 24
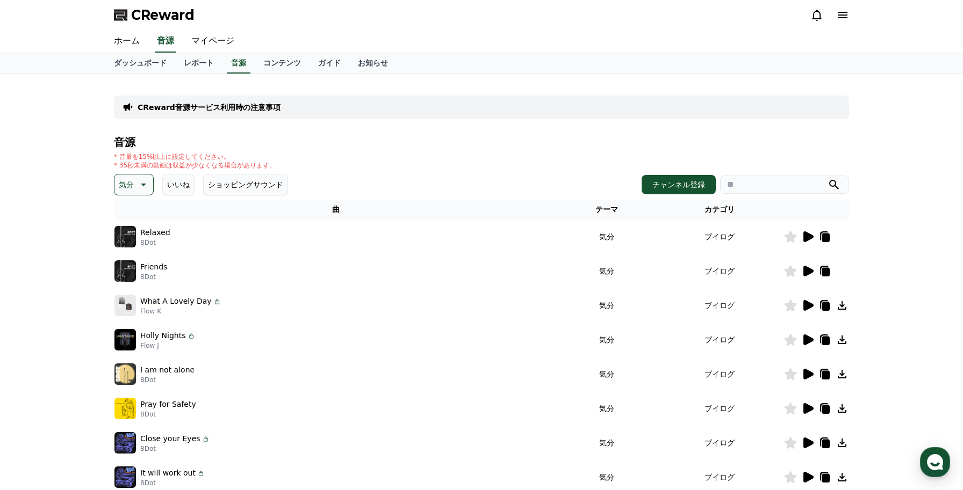
click at [812, 242] on icon at bounding box center [807, 236] width 13 height 13
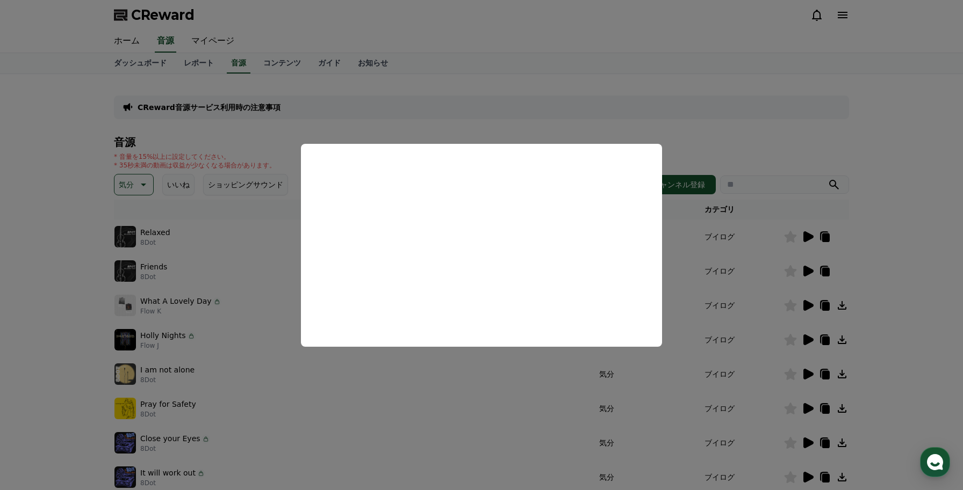
click at [900, 192] on button "close modal" at bounding box center [481, 245] width 963 height 490
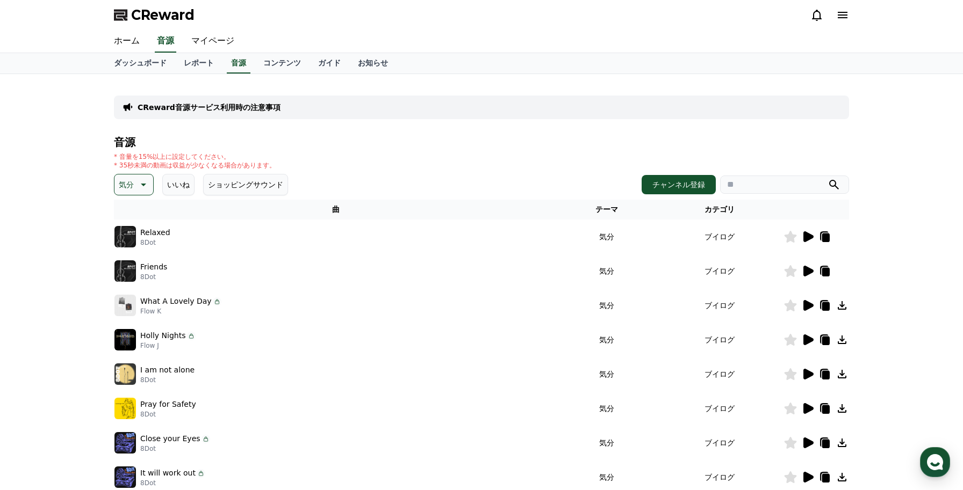
click at [812, 272] on icon at bounding box center [808, 271] width 10 height 11
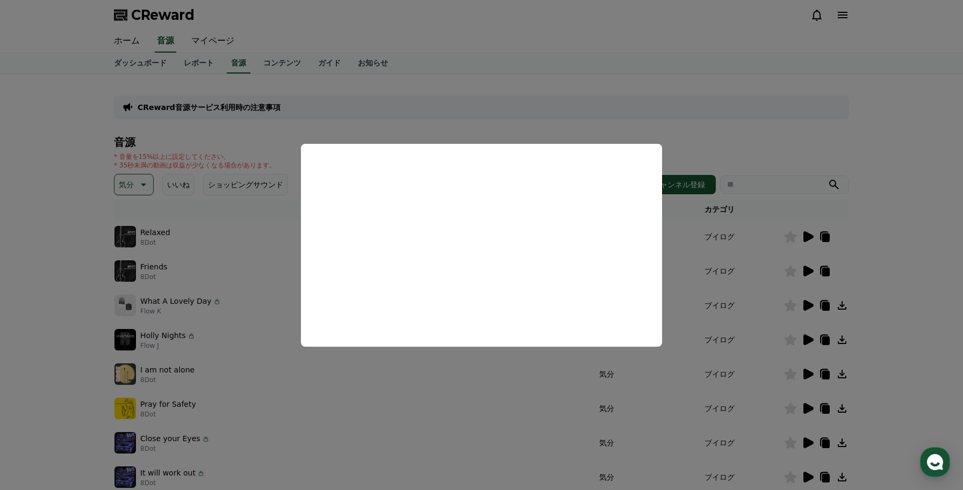
click at [883, 251] on button "close modal" at bounding box center [481, 245] width 963 height 490
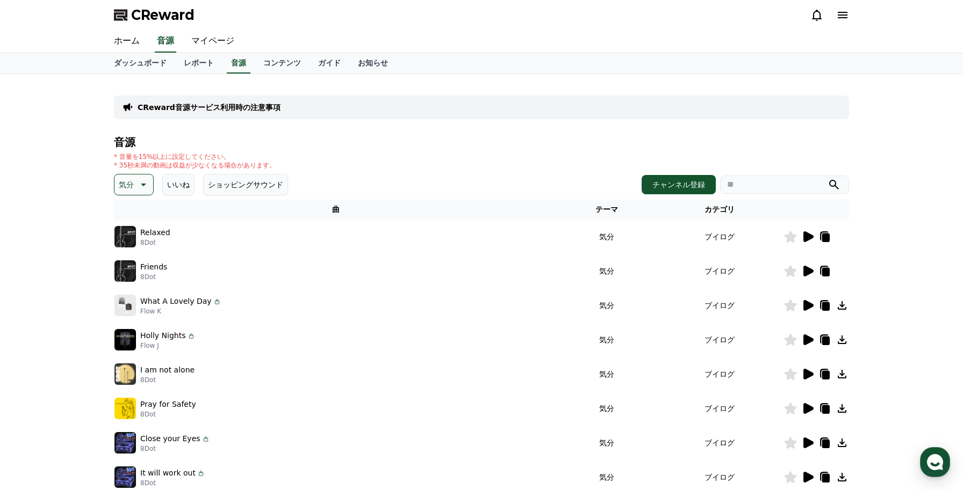
click at [810, 308] on icon at bounding box center [807, 305] width 13 height 13
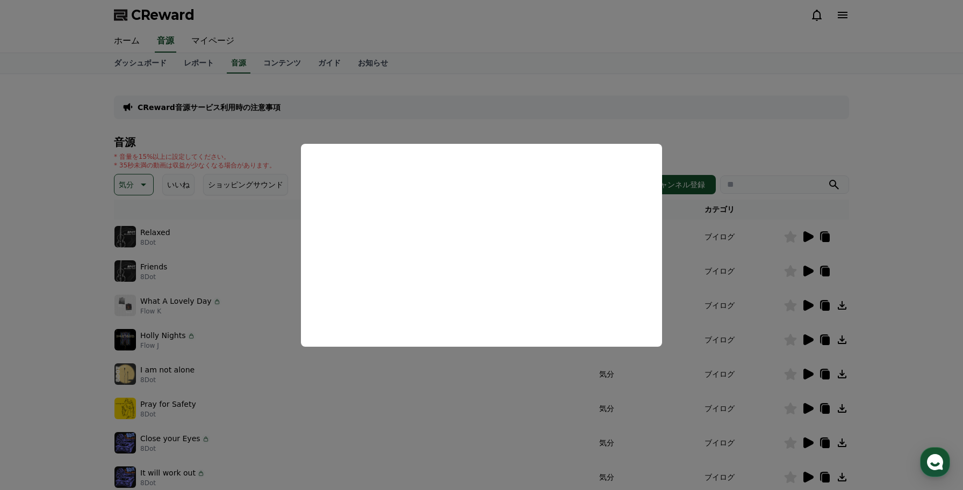
click at [883, 294] on button "close modal" at bounding box center [481, 245] width 963 height 490
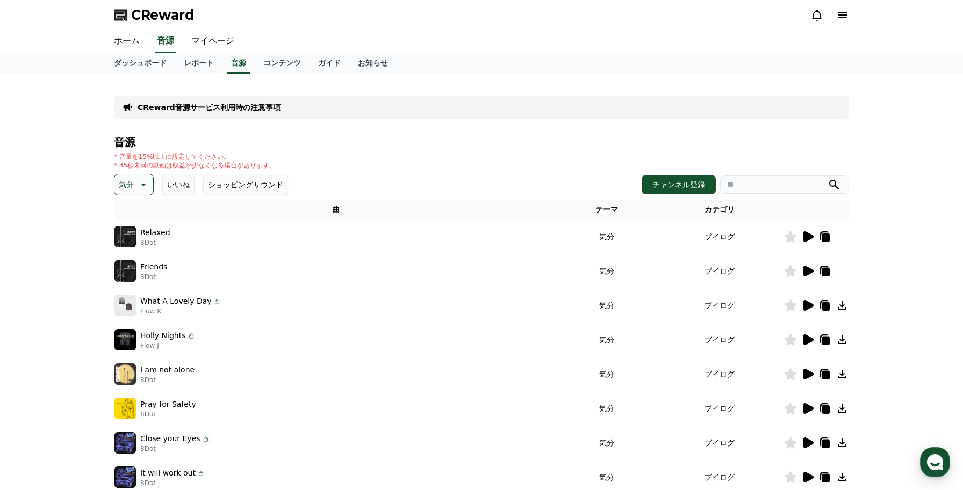
click at [807, 339] on icon at bounding box center [808, 340] width 10 height 11
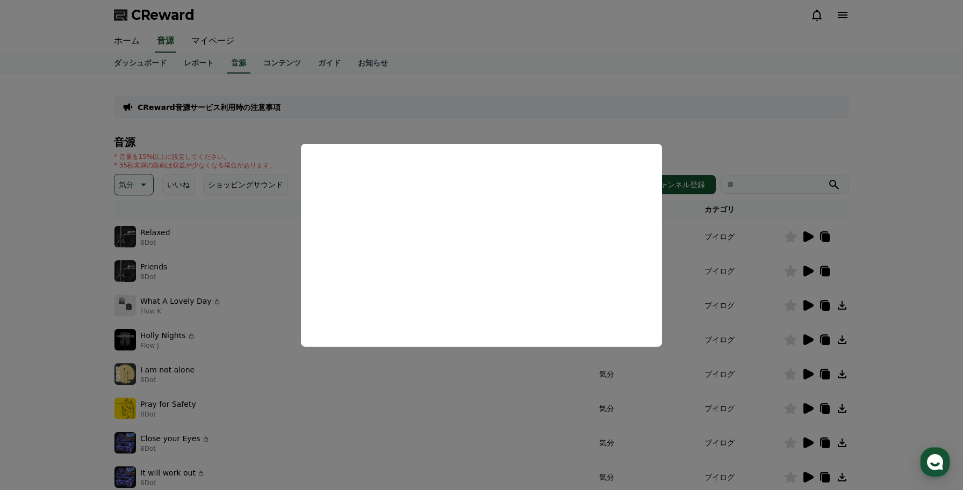
click at [880, 334] on button "close modal" at bounding box center [481, 245] width 963 height 490
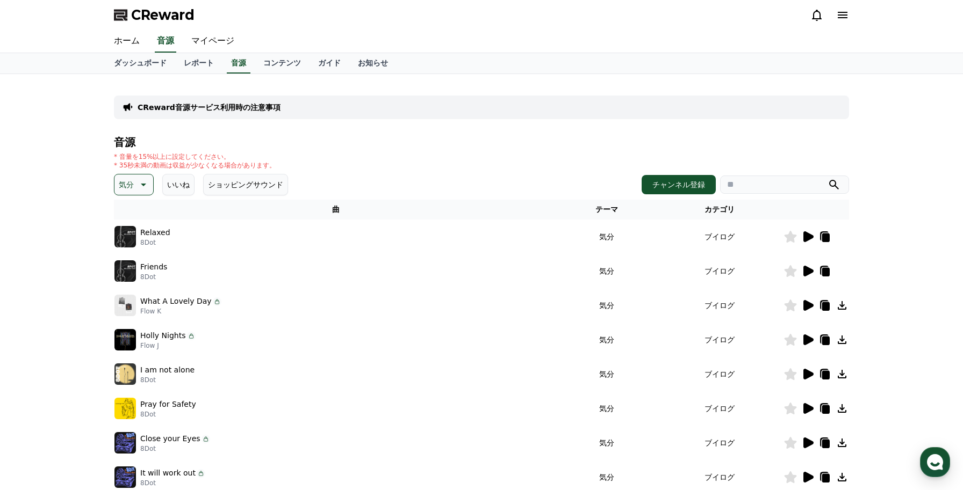
click at [809, 374] on icon at bounding box center [808, 374] width 10 height 11
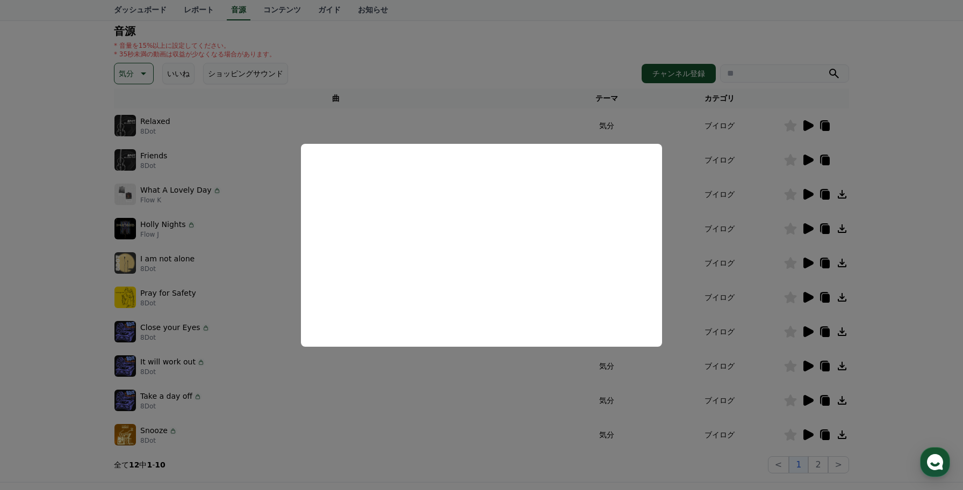
scroll to position [119, 0]
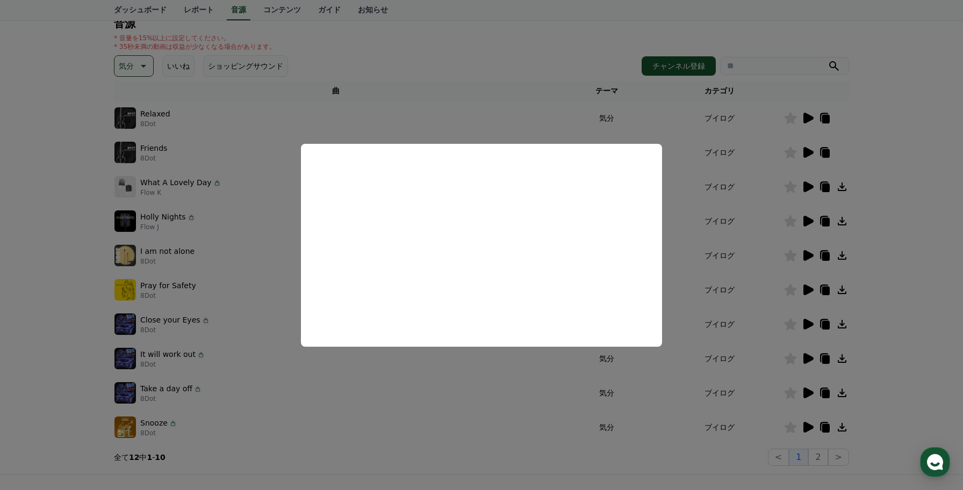
click at [898, 285] on button "close modal" at bounding box center [481, 245] width 963 height 490
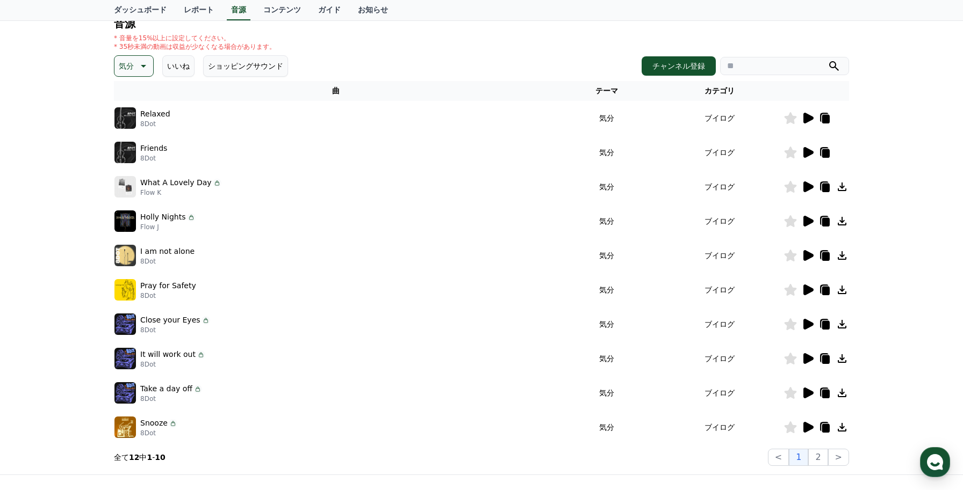
click at [805, 286] on icon at bounding box center [808, 290] width 10 height 11
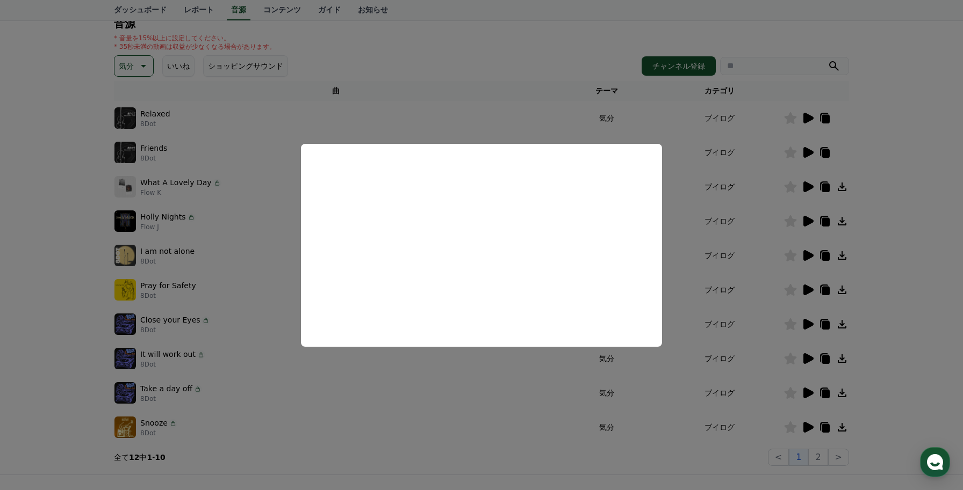
click at [893, 291] on button "close modal" at bounding box center [481, 245] width 963 height 490
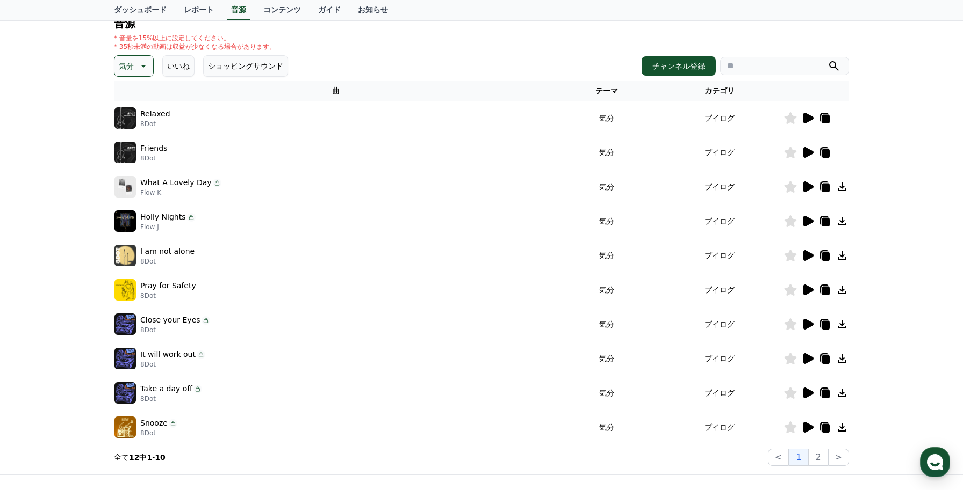
click at [806, 326] on icon at bounding box center [808, 324] width 10 height 11
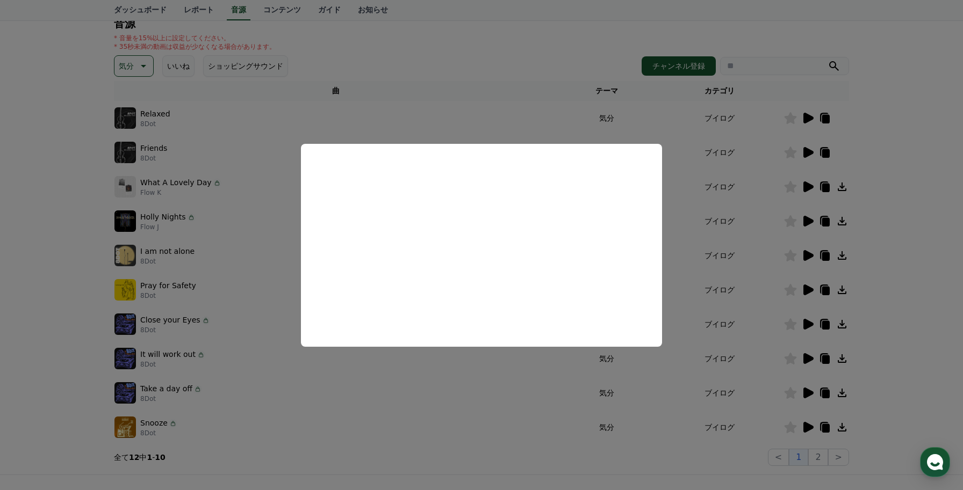
scroll to position [119, 0]
click at [889, 279] on button "close modal" at bounding box center [481, 245] width 963 height 490
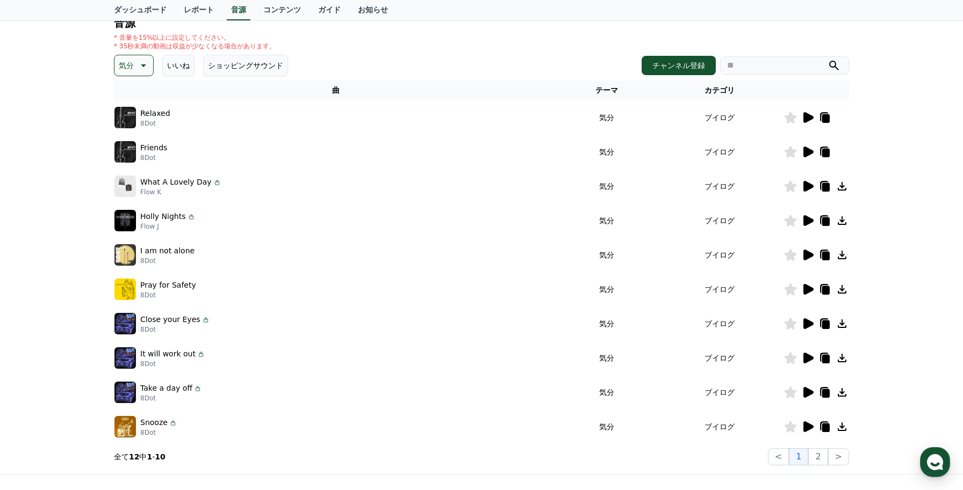
click at [810, 324] on icon at bounding box center [808, 324] width 10 height 11
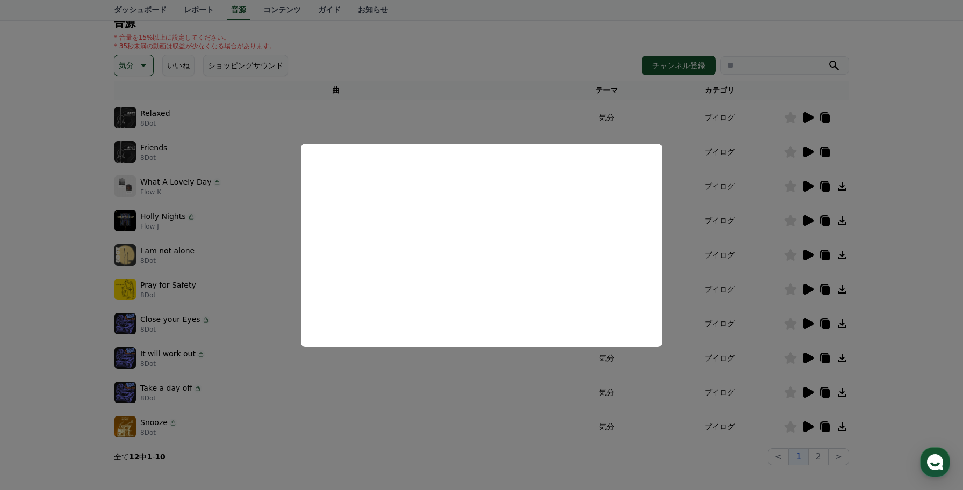
drag, startPoint x: 843, startPoint y: 321, endPoint x: 839, endPoint y: 327, distance: 7.0
click at [843, 321] on button "close modal" at bounding box center [481, 245] width 963 height 490
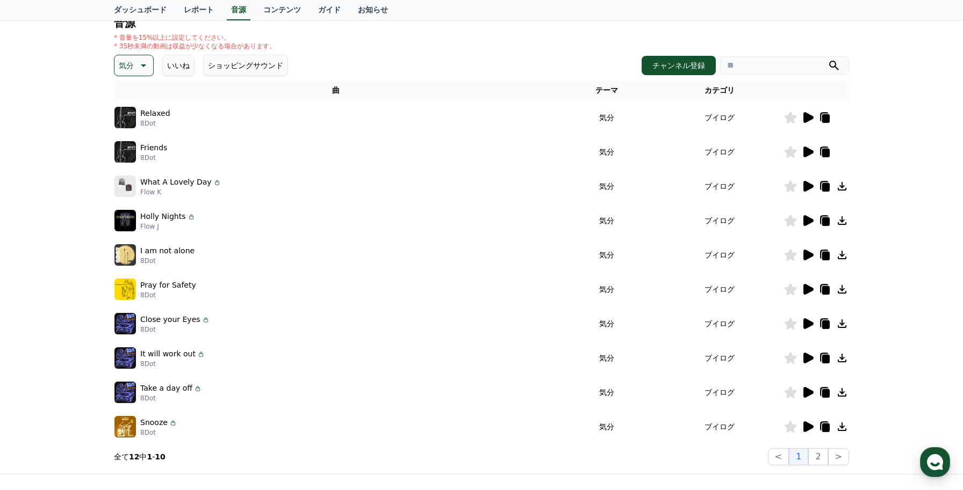
click at [808, 359] on icon at bounding box center [808, 358] width 10 height 11
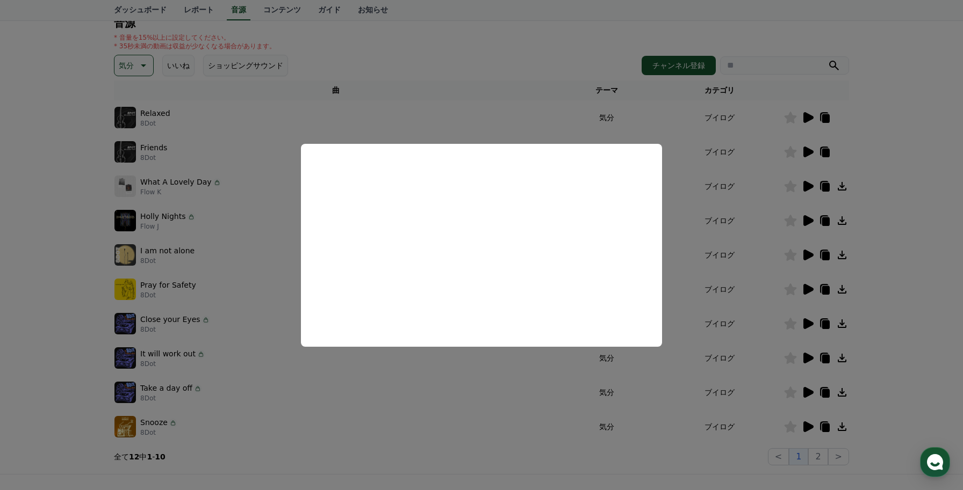
click at [892, 337] on button "close modal" at bounding box center [481, 245] width 963 height 490
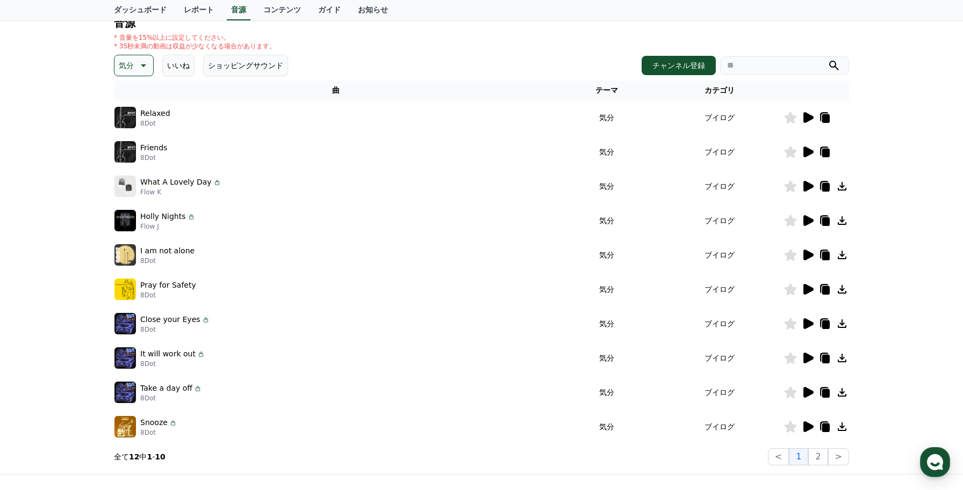
click at [808, 396] on icon at bounding box center [807, 392] width 13 height 13
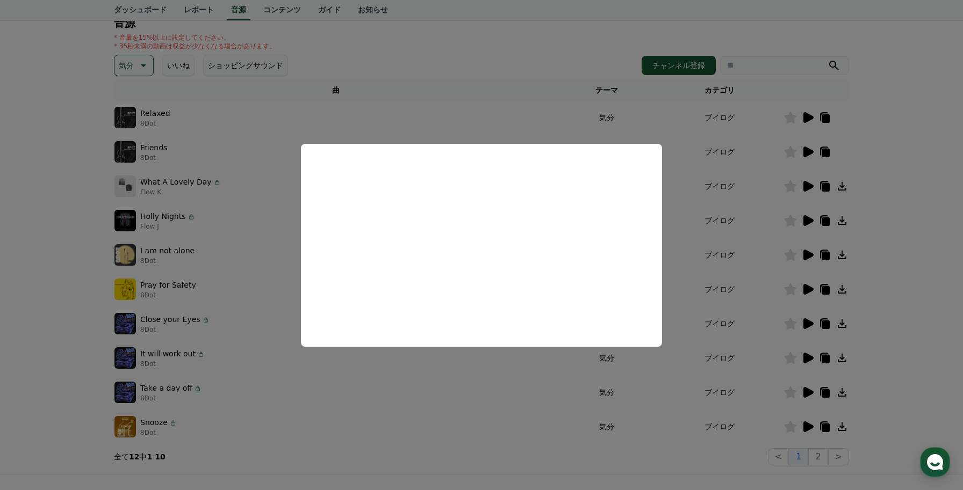
click at [890, 362] on button "close modal" at bounding box center [481, 245] width 963 height 490
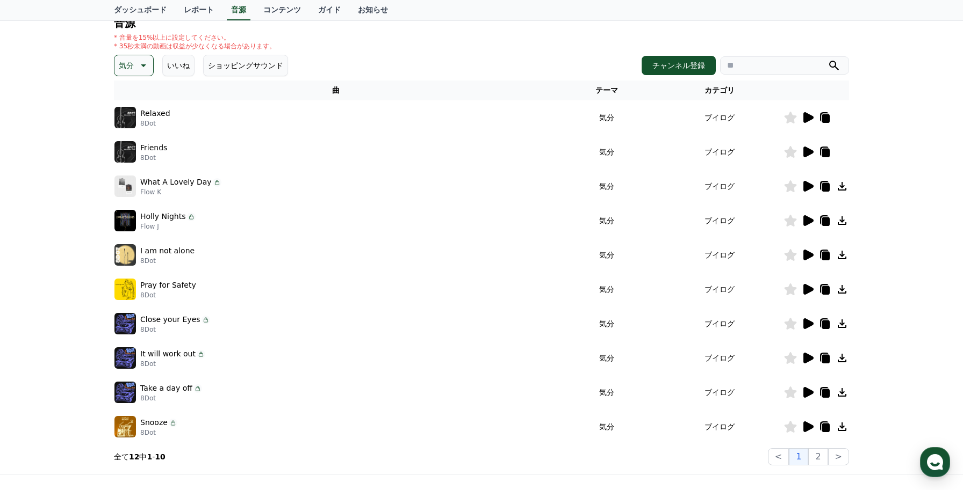
click at [803, 424] on icon at bounding box center [808, 427] width 10 height 11
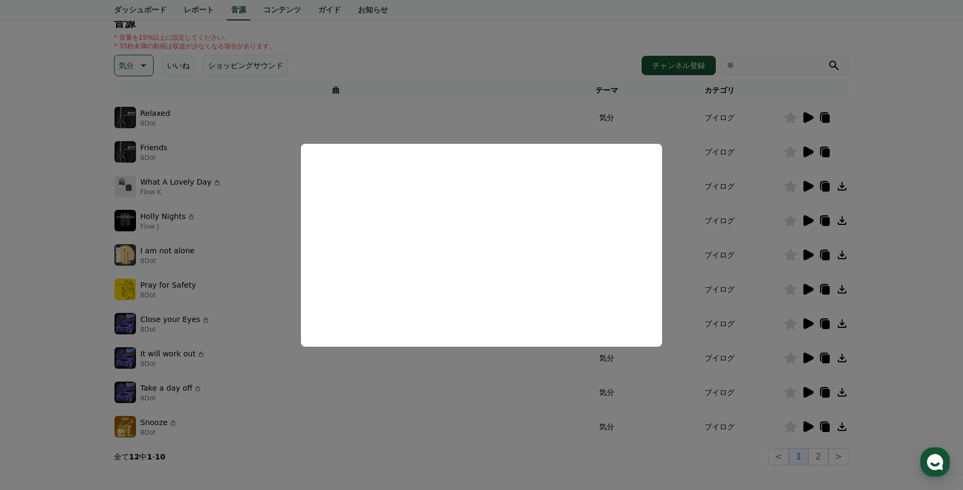
drag, startPoint x: 868, startPoint y: 375, endPoint x: 849, endPoint y: 466, distance: 92.8
click at [866, 377] on button "close modal" at bounding box center [481, 245] width 963 height 490
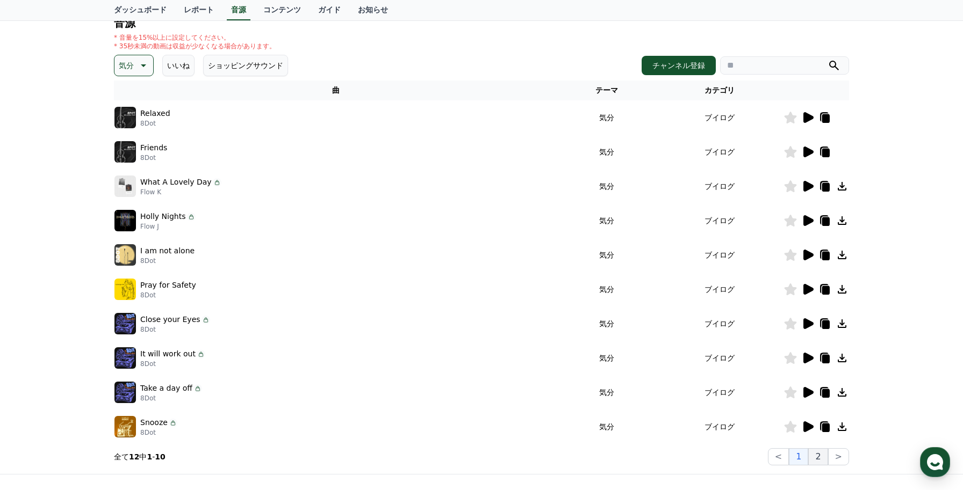
click at [821, 459] on button "2" at bounding box center [817, 457] width 19 height 17
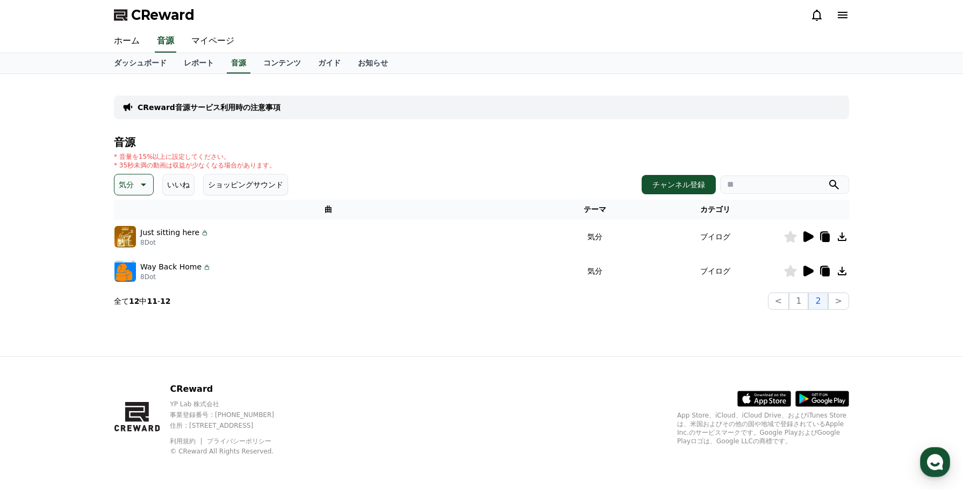
click at [805, 239] on icon at bounding box center [808, 237] width 10 height 11
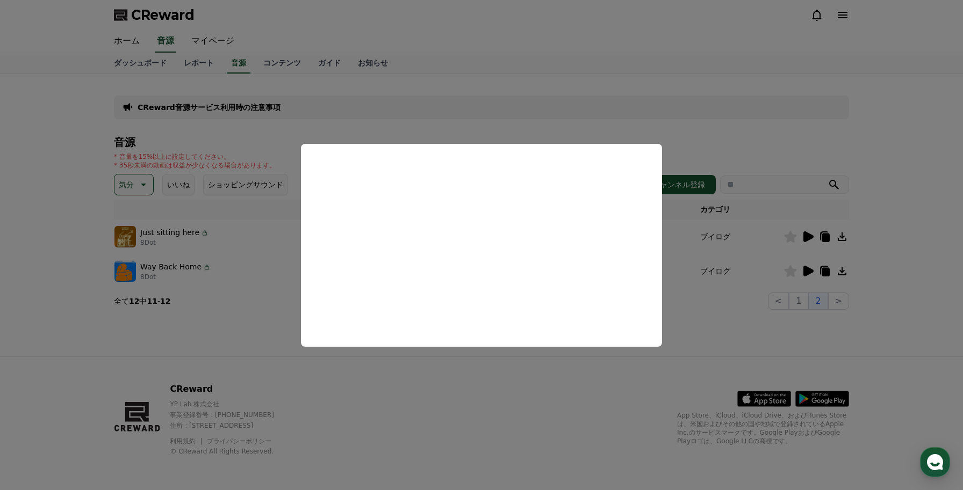
click at [803, 270] on button "close modal" at bounding box center [481, 245] width 963 height 490
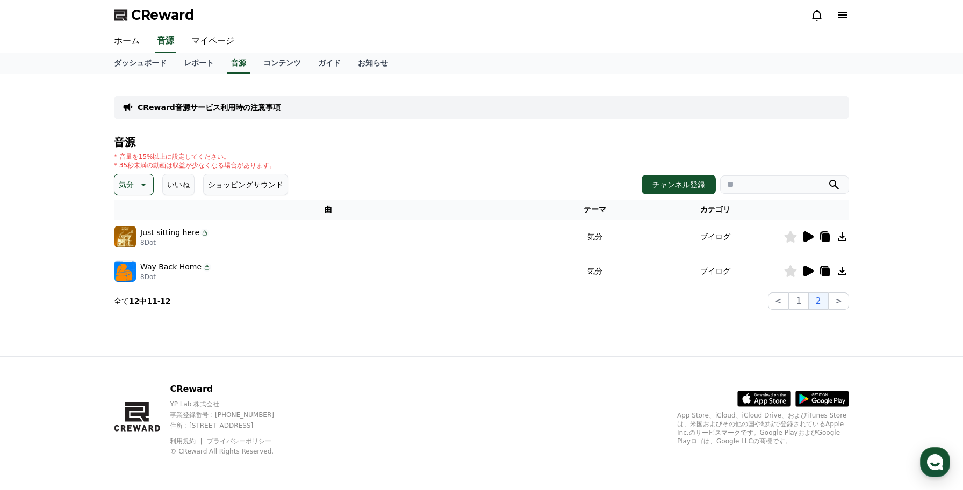
click at [810, 272] on icon at bounding box center [808, 271] width 10 height 11
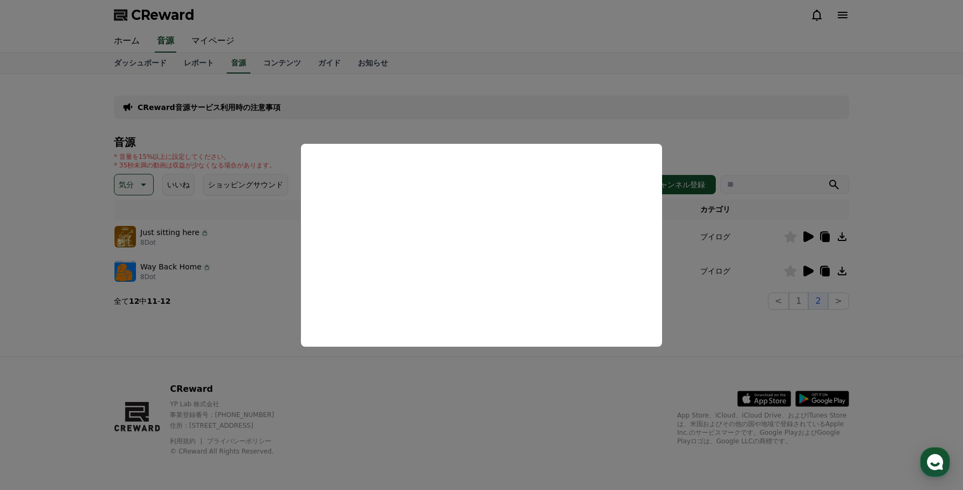
click at [699, 305] on button "close modal" at bounding box center [481, 245] width 963 height 490
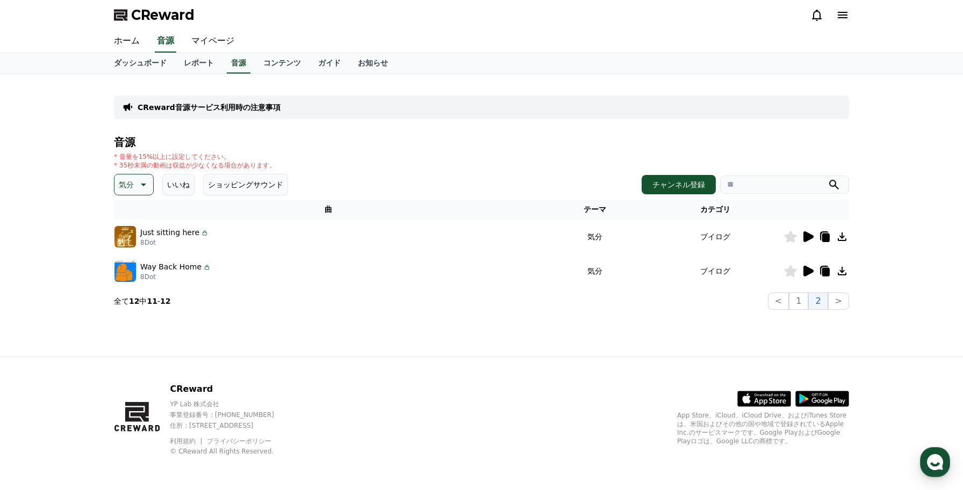
click at [138, 190] on icon at bounding box center [142, 184] width 13 height 13
click at [135, 226] on button "可愛い" at bounding box center [130, 222] width 31 height 24
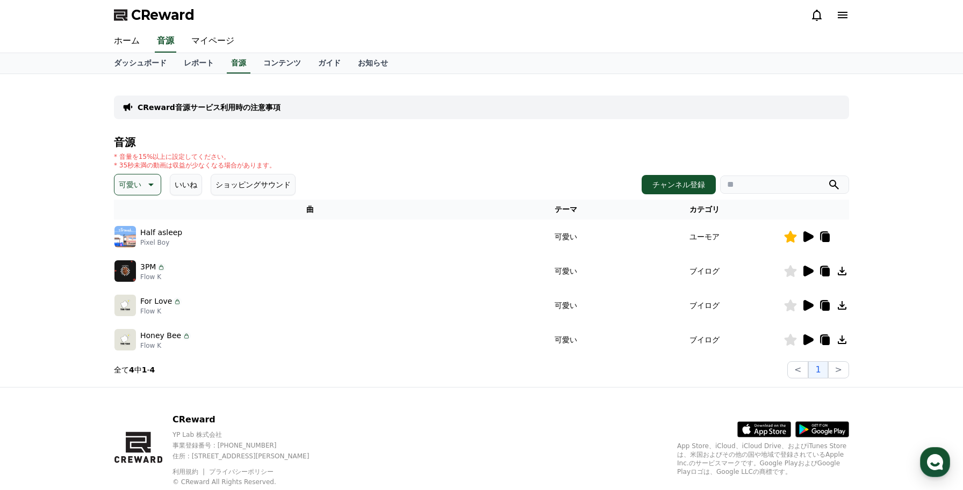
click at [806, 239] on icon at bounding box center [808, 237] width 10 height 11
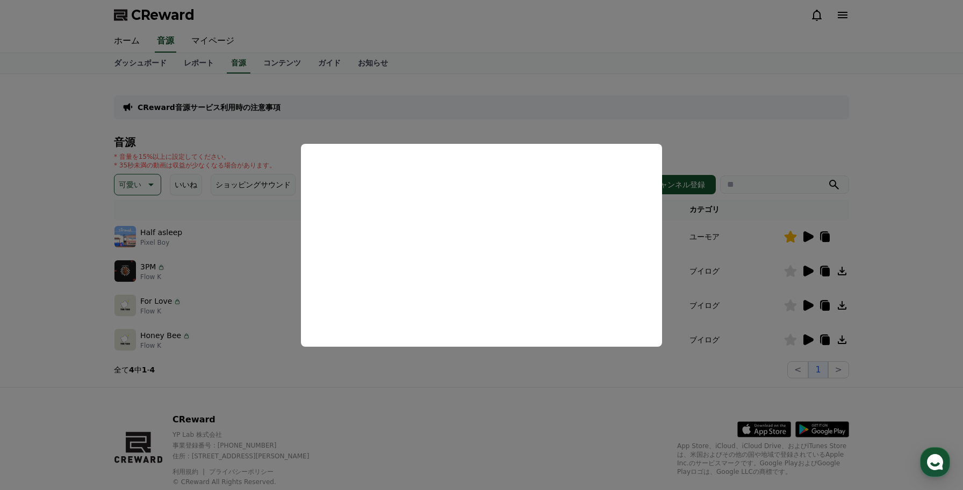
click at [484, 382] on button "close modal" at bounding box center [481, 245] width 963 height 490
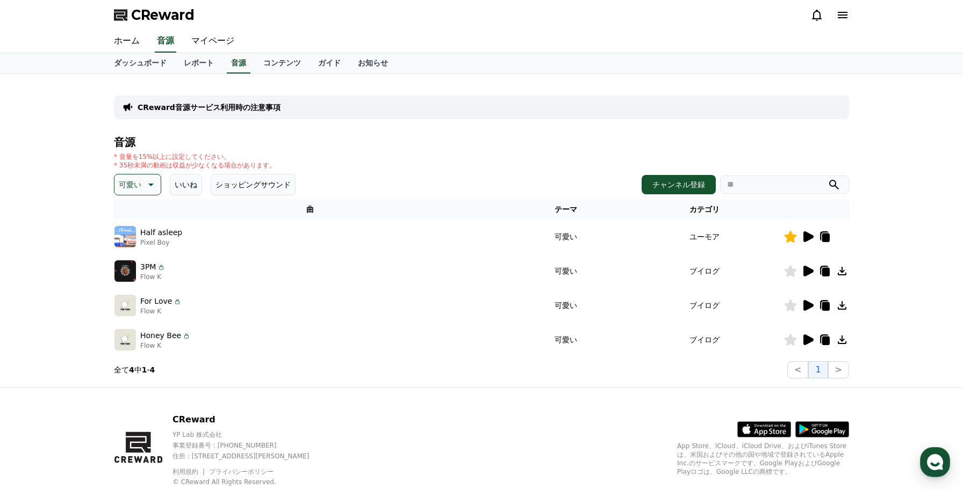
click at [811, 269] on icon at bounding box center [807, 271] width 13 height 13
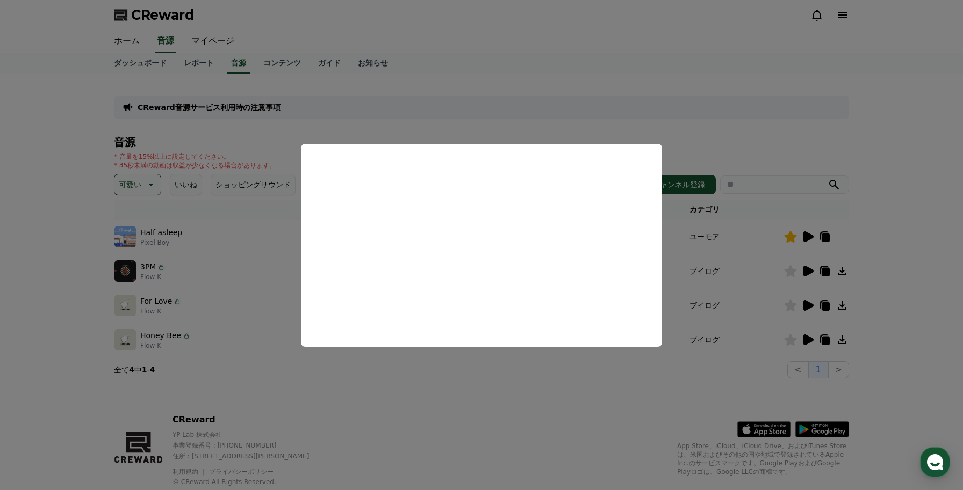
click at [672, 375] on button "close modal" at bounding box center [481, 245] width 963 height 490
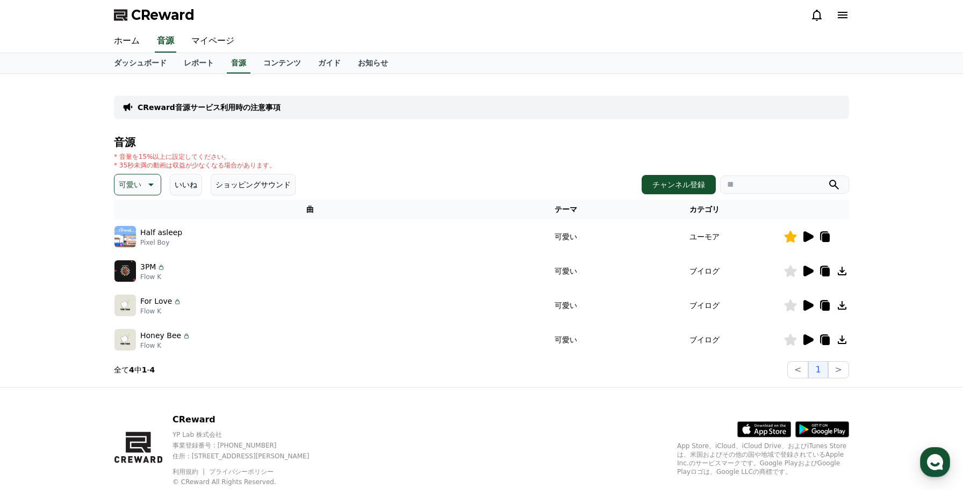
click at [803, 305] on icon at bounding box center [808, 305] width 10 height 11
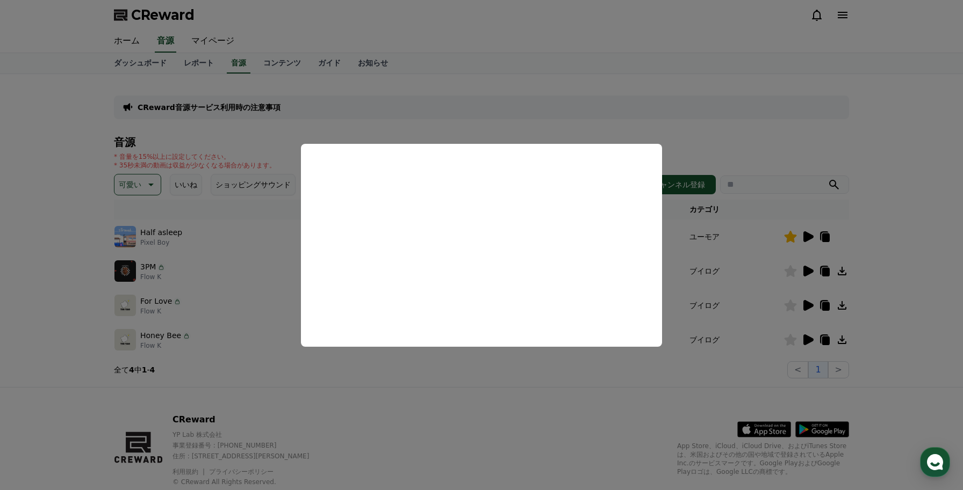
click at [590, 367] on button "close modal" at bounding box center [481, 245] width 963 height 490
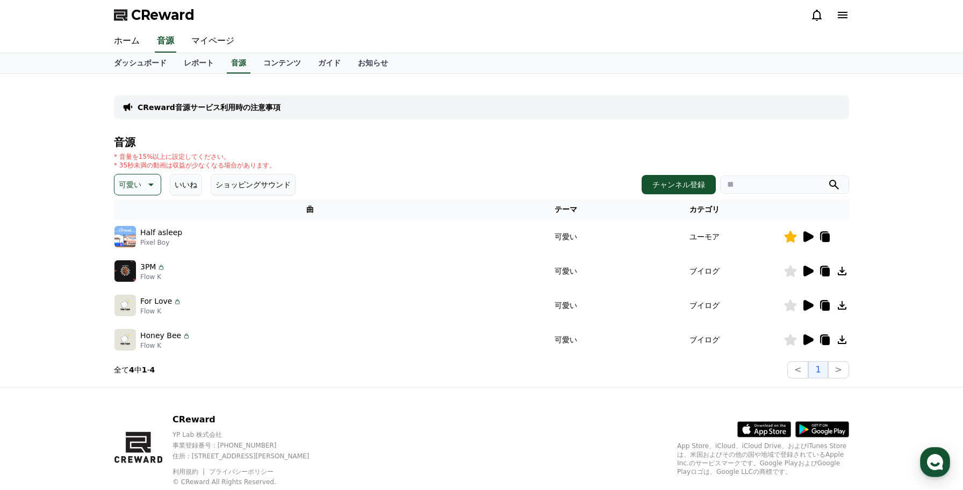
click at [811, 345] on icon at bounding box center [807, 340] width 13 height 13
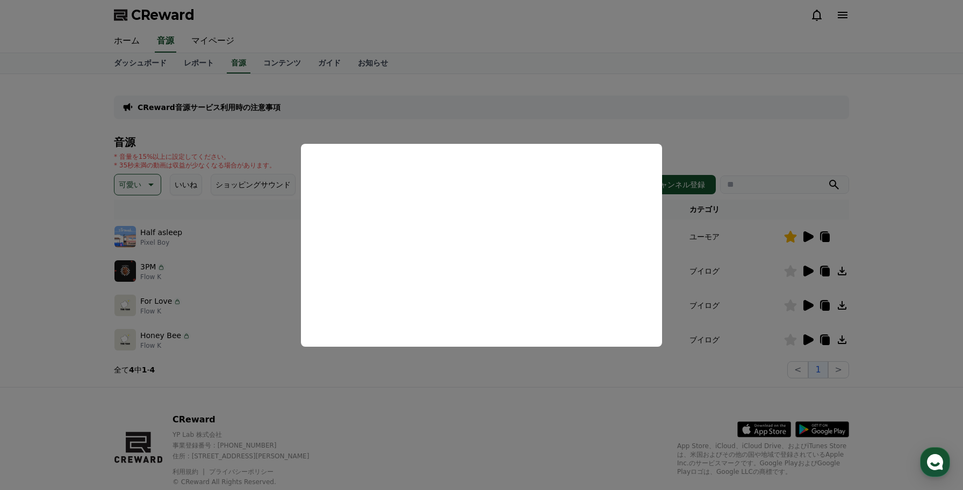
click at [566, 373] on button "close modal" at bounding box center [481, 245] width 963 height 490
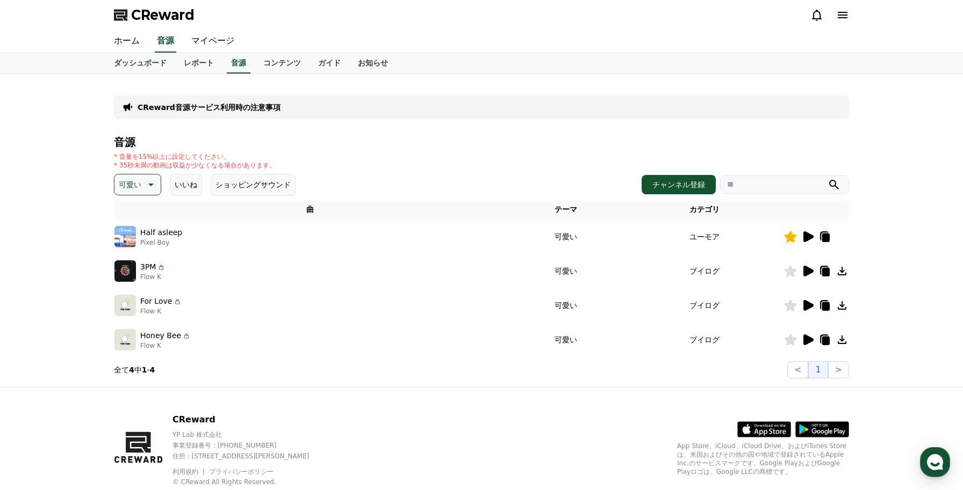
click at [795, 343] on icon at bounding box center [790, 340] width 13 height 12
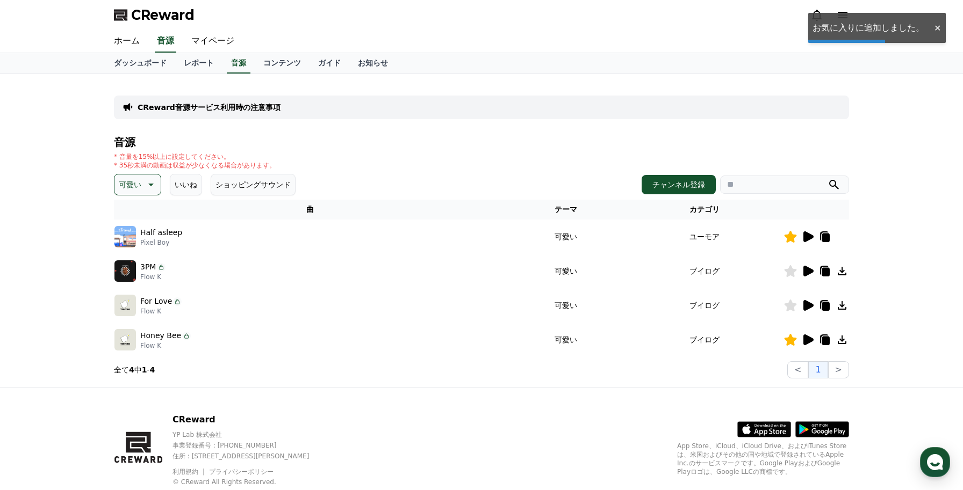
click at [847, 340] on icon at bounding box center [841, 340] width 13 height 13
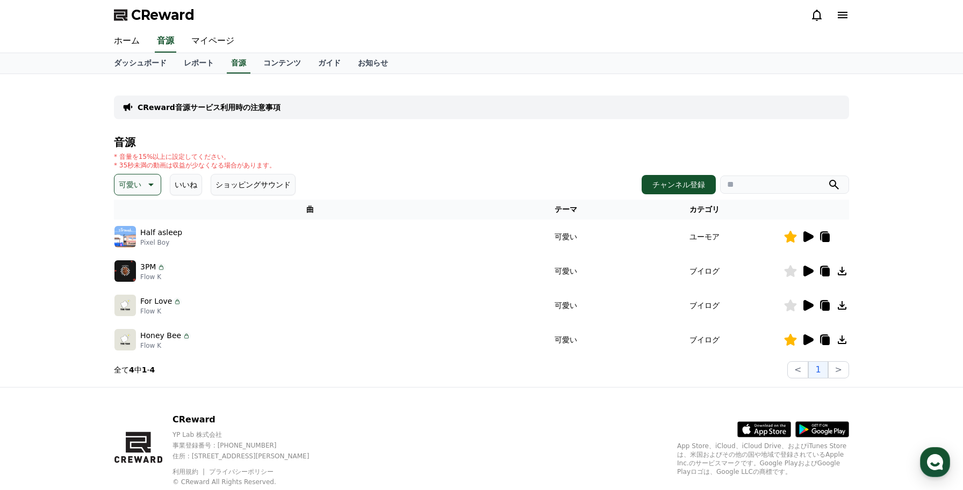
click at [356, 343] on div "Honey Bee Flow K" at bounding box center [309, 339] width 391 height 21
click at [652, 185] on button "チャンネル登録" at bounding box center [678, 184] width 74 height 19
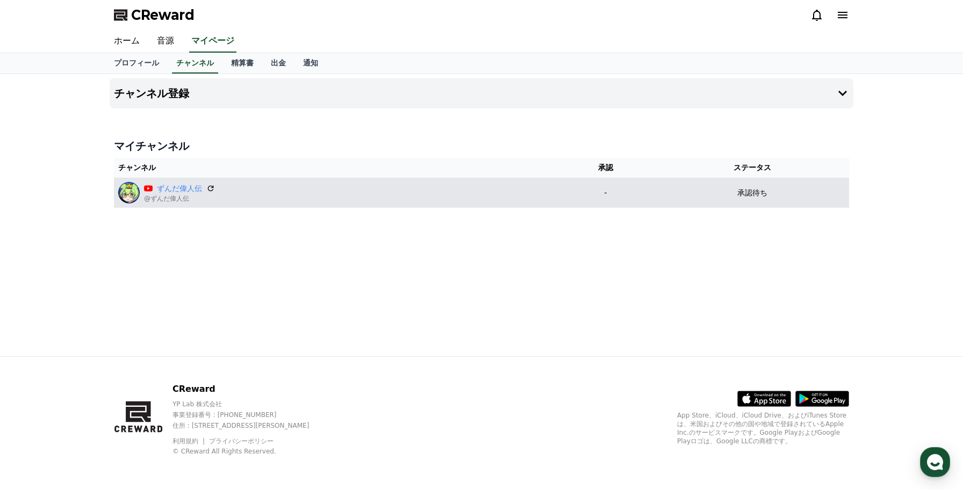
click at [497, 187] on div "ずんだ偉人伝 @ずんだ偉人伝" at bounding box center [334, 192] width 433 height 21
